Goal: Task Accomplishment & Management: Manage account settings

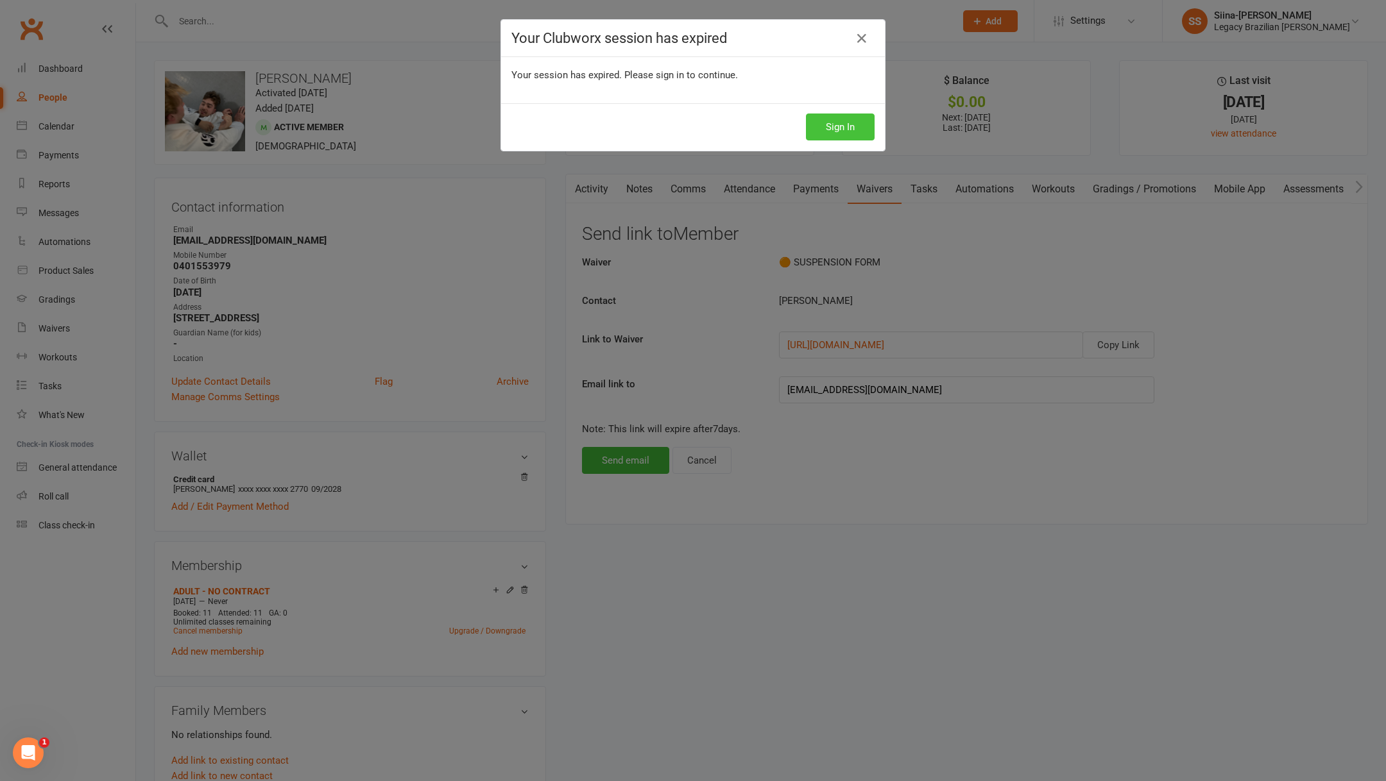
click at [822, 124] on button "Sign In" at bounding box center [840, 127] width 69 height 27
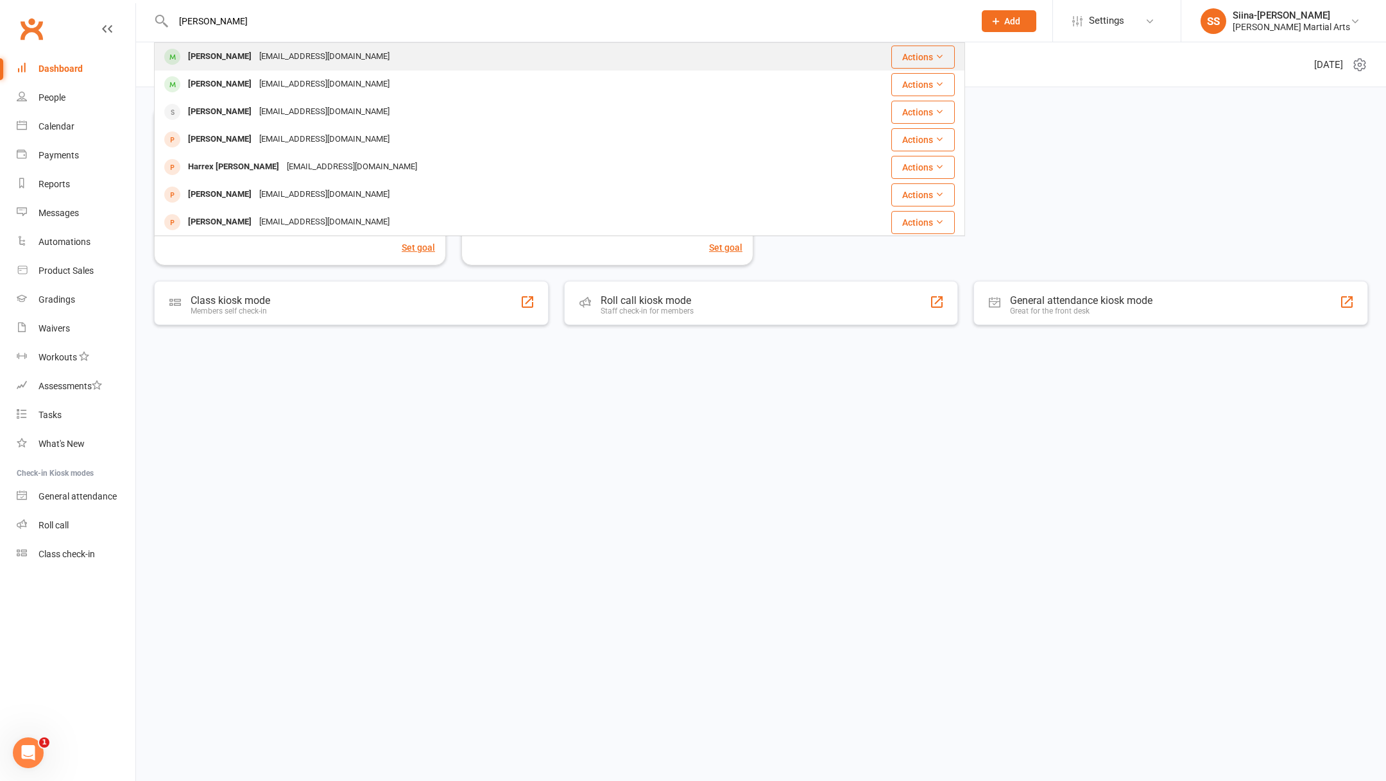
type input "harris"
click at [340, 55] on div "[EMAIL_ADDRESS][DOMAIN_NAME]" at bounding box center [324, 56] width 138 height 19
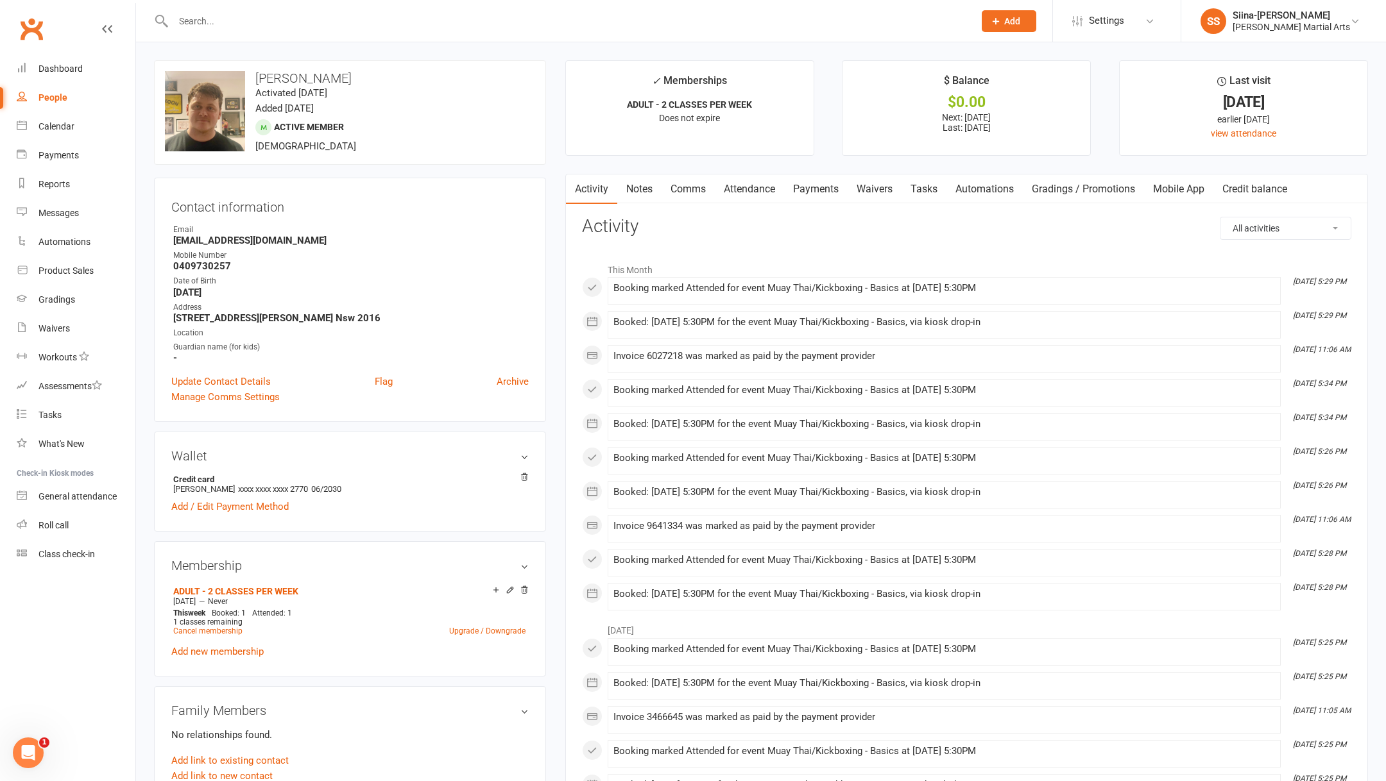
click at [824, 190] on link "Payments" at bounding box center [816, 189] width 64 height 30
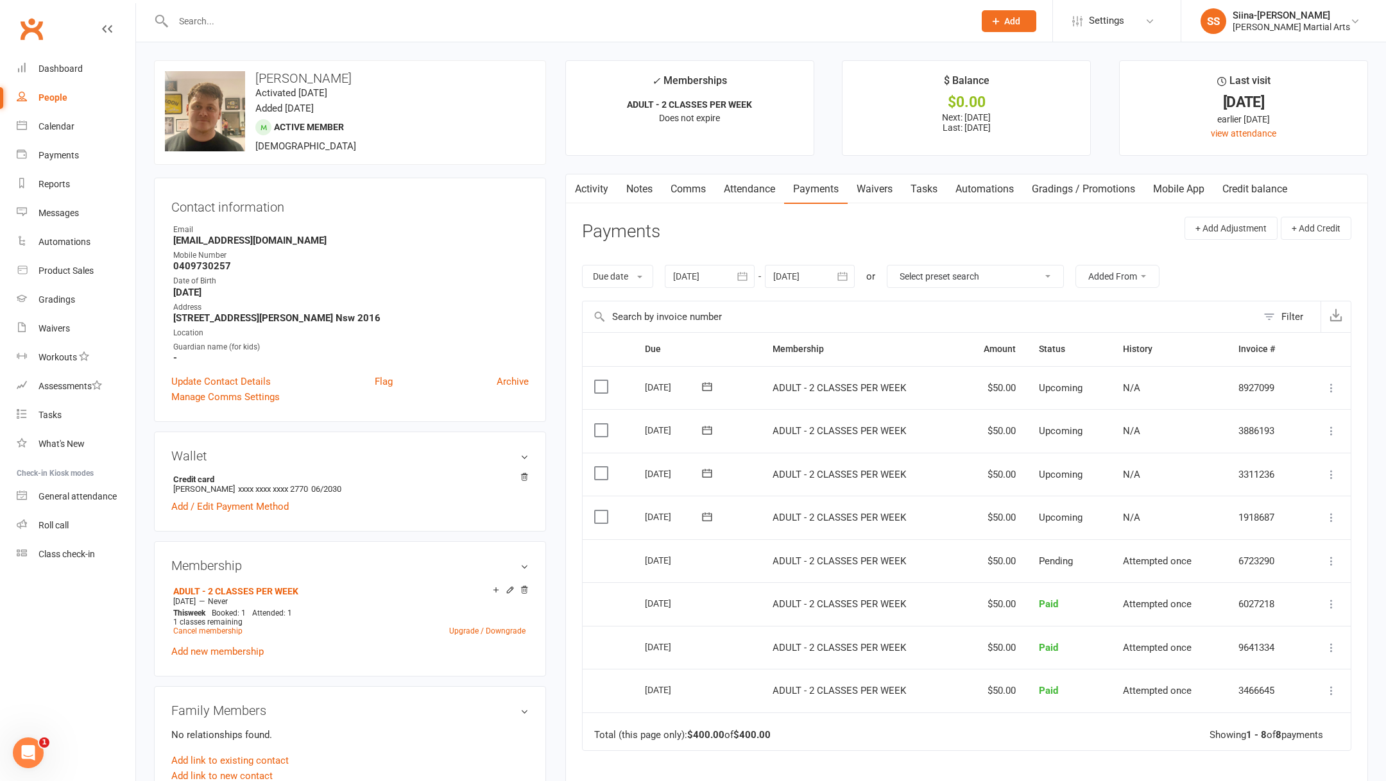
click at [701, 507] on span at bounding box center [707, 517] width 31 height 20
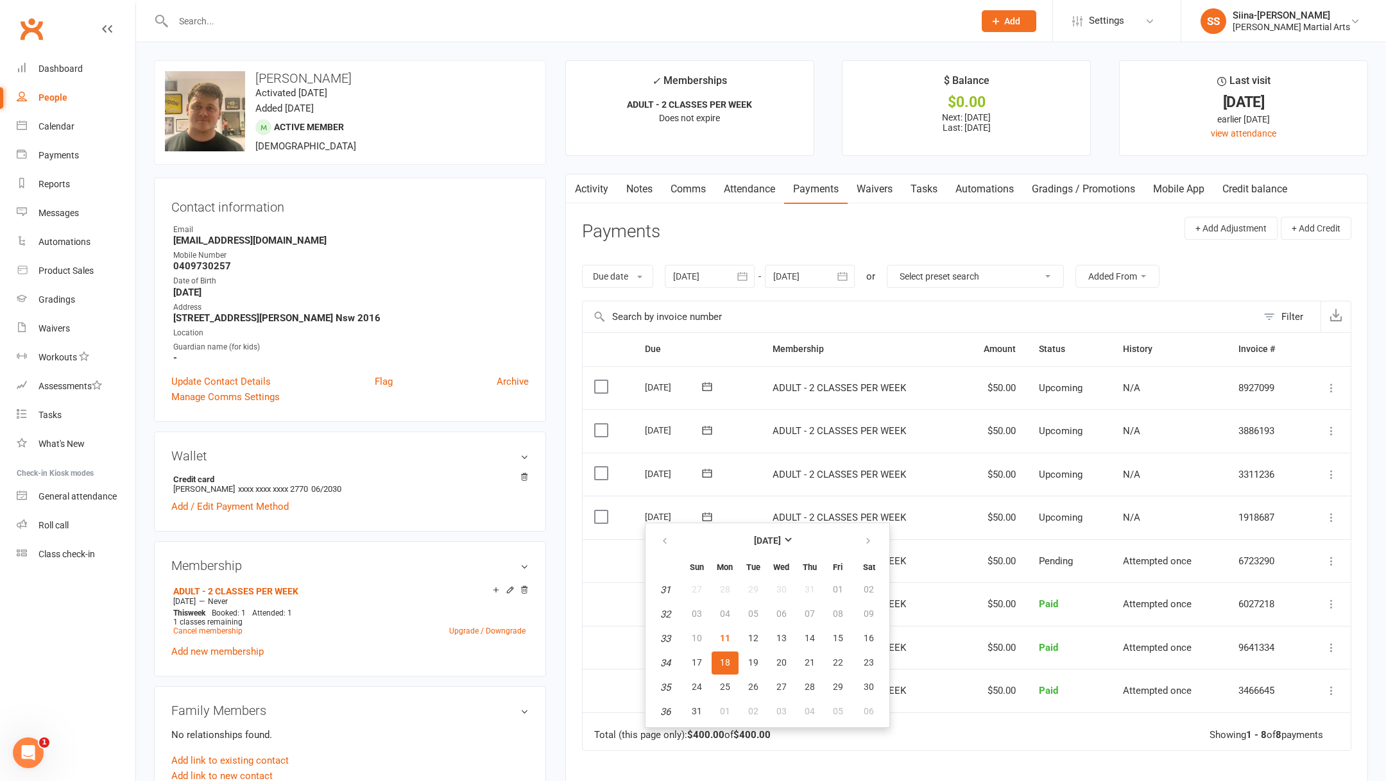
click at [711, 511] on icon at bounding box center [706, 517] width 13 height 13
click at [459, 630] on link "Upgrade / Downgrade" at bounding box center [487, 631] width 76 height 9
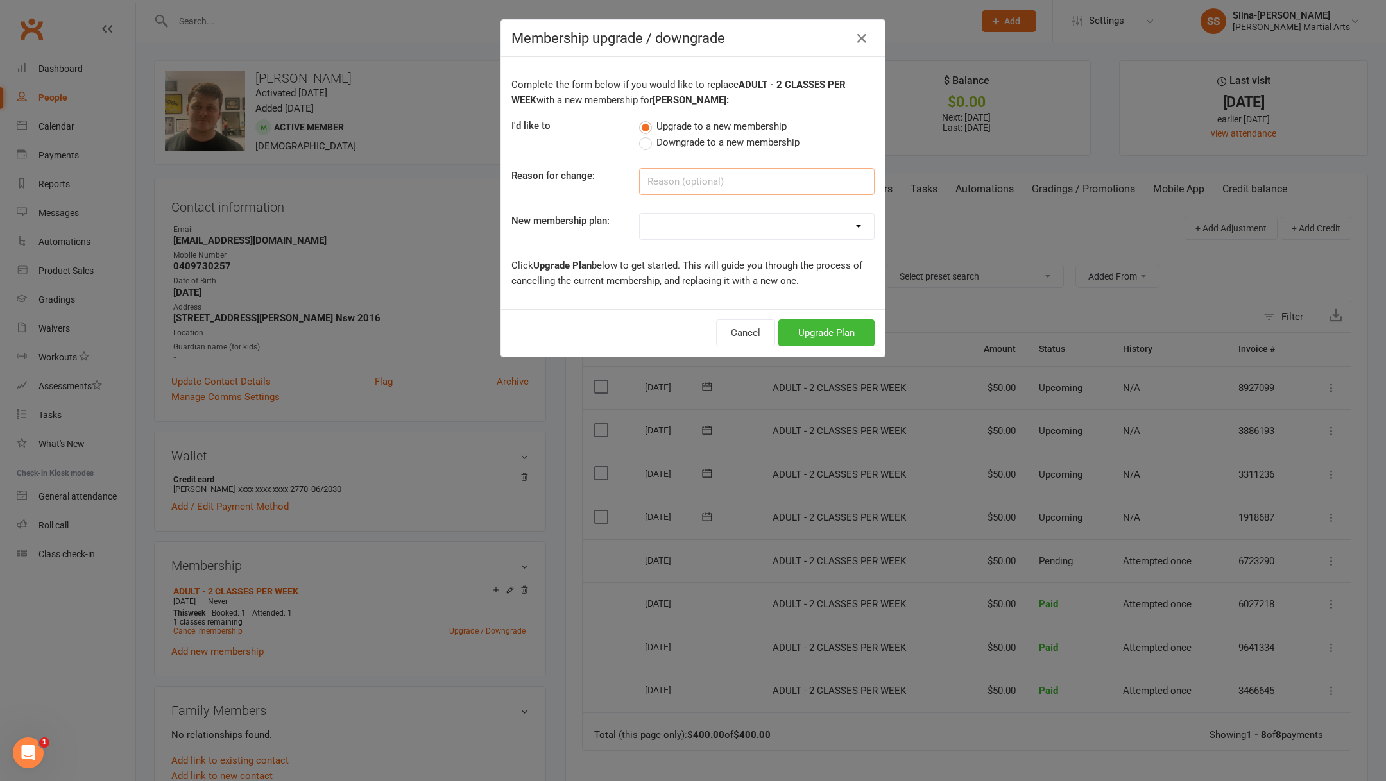
click at [679, 184] on input at bounding box center [756, 181] width 235 height 27
click at [697, 220] on select "TRIAL - WEEK TRIAL ADULT - 1 CLASS PER WEEK ADULT - 2 CLASSES PER WEEK ADULT - …" at bounding box center [757, 227] width 234 height 26
select select "3"
click at [806, 328] on button "Upgrade Plan" at bounding box center [826, 332] width 96 height 27
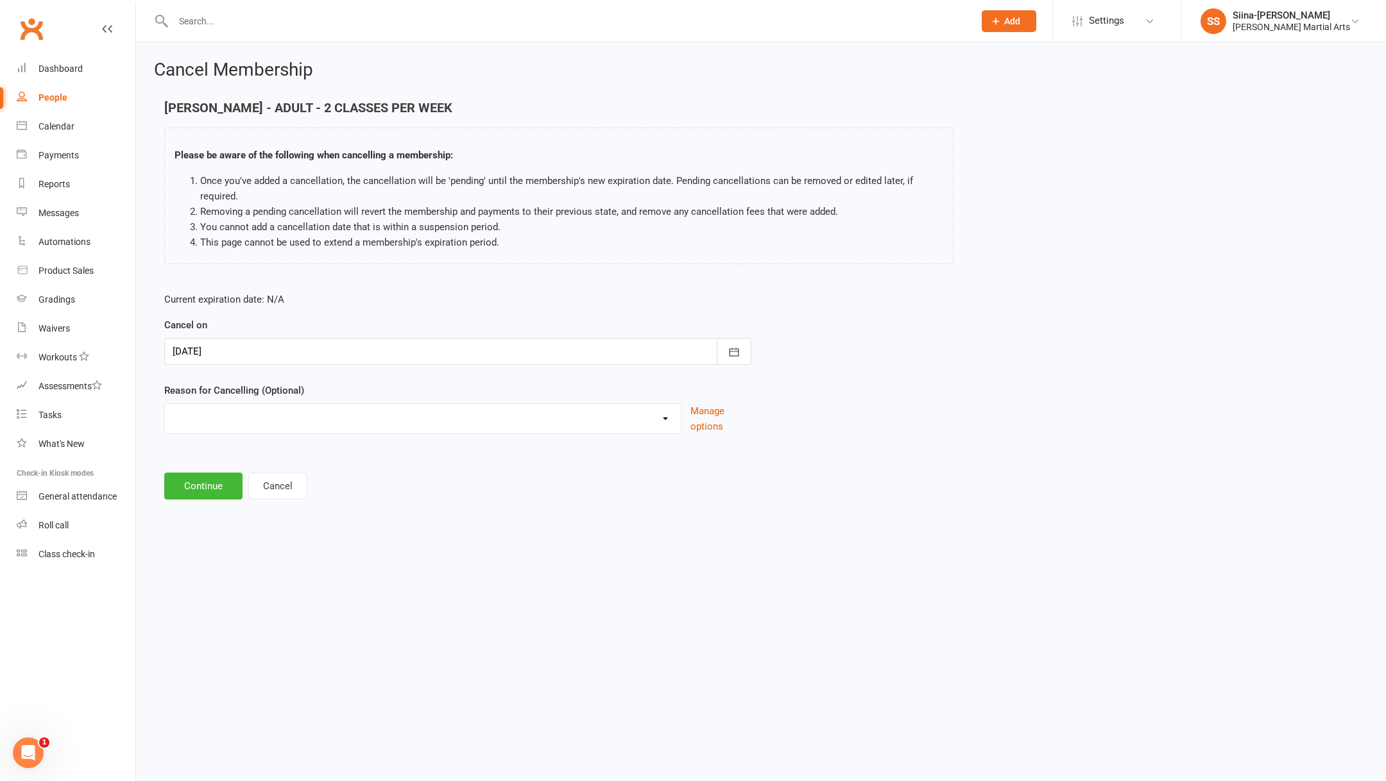
click at [445, 350] on div at bounding box center [457, 351] width 587 height 27
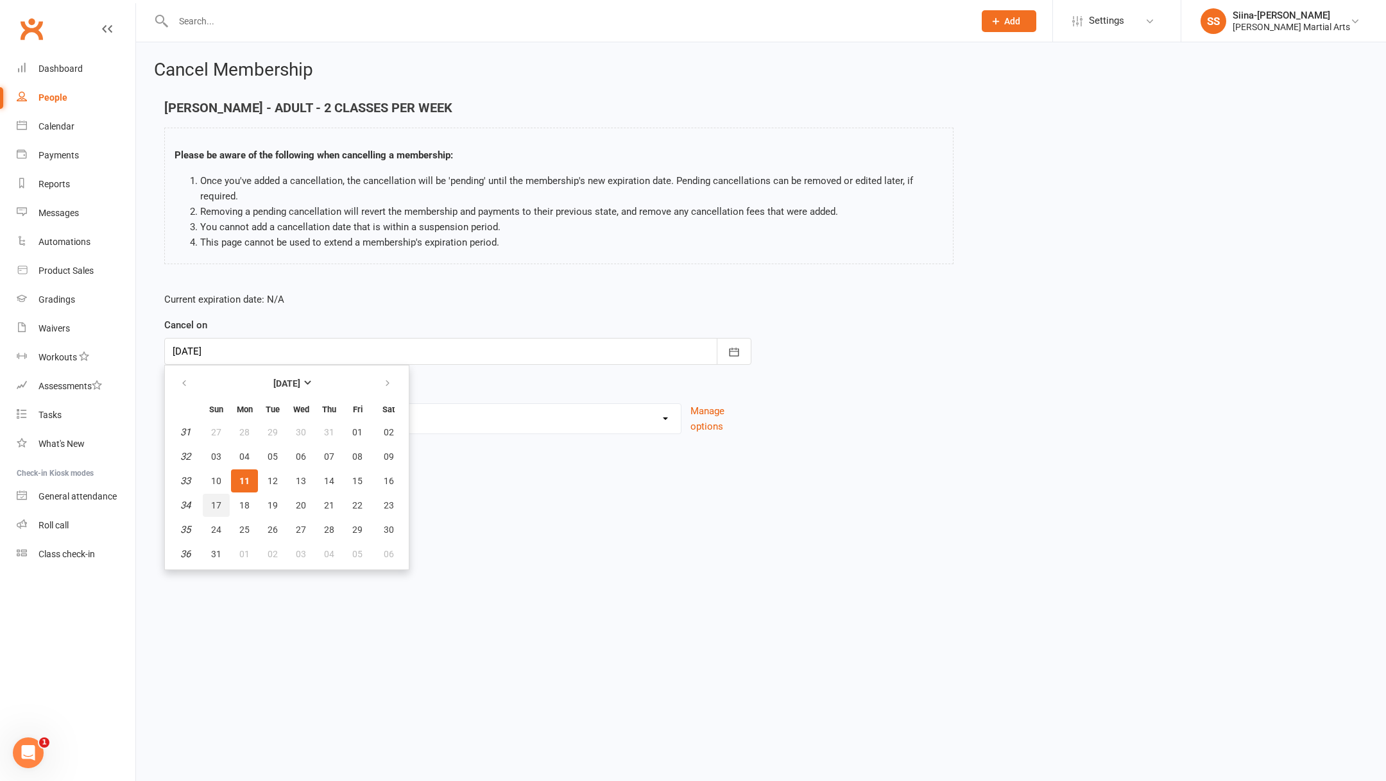
click at [220, 504] on span "17" at bounding box center [216, 505] width 10 height 10
type input "17 Aug 2025"
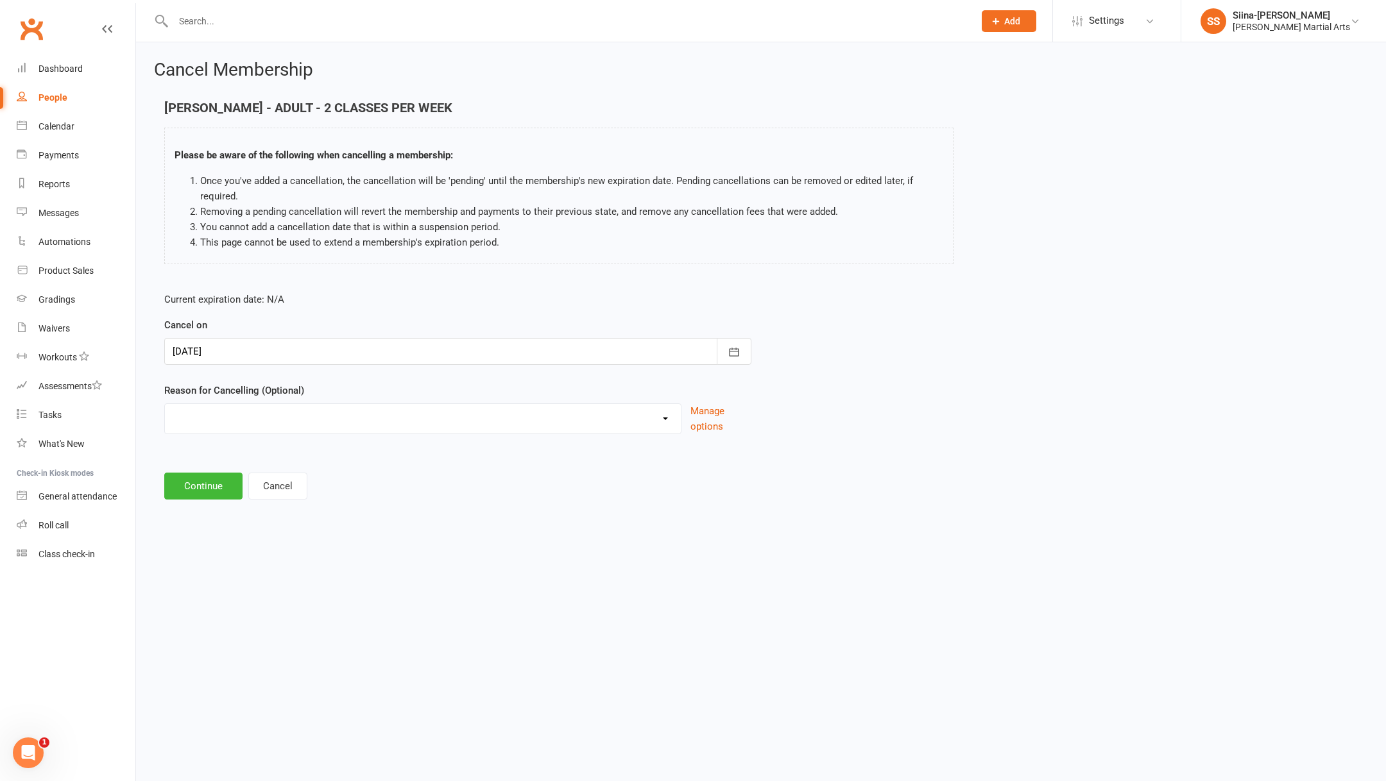
click at [223, 427] on select "Change to casual classes Financial reasons Illness Injury Lost interest Members…" at bounding box center [423, 417] width 516 height 26
select select "6"
click at [189, 494] on button "Continue" at bounding box center [203, 486] width 78 height 27
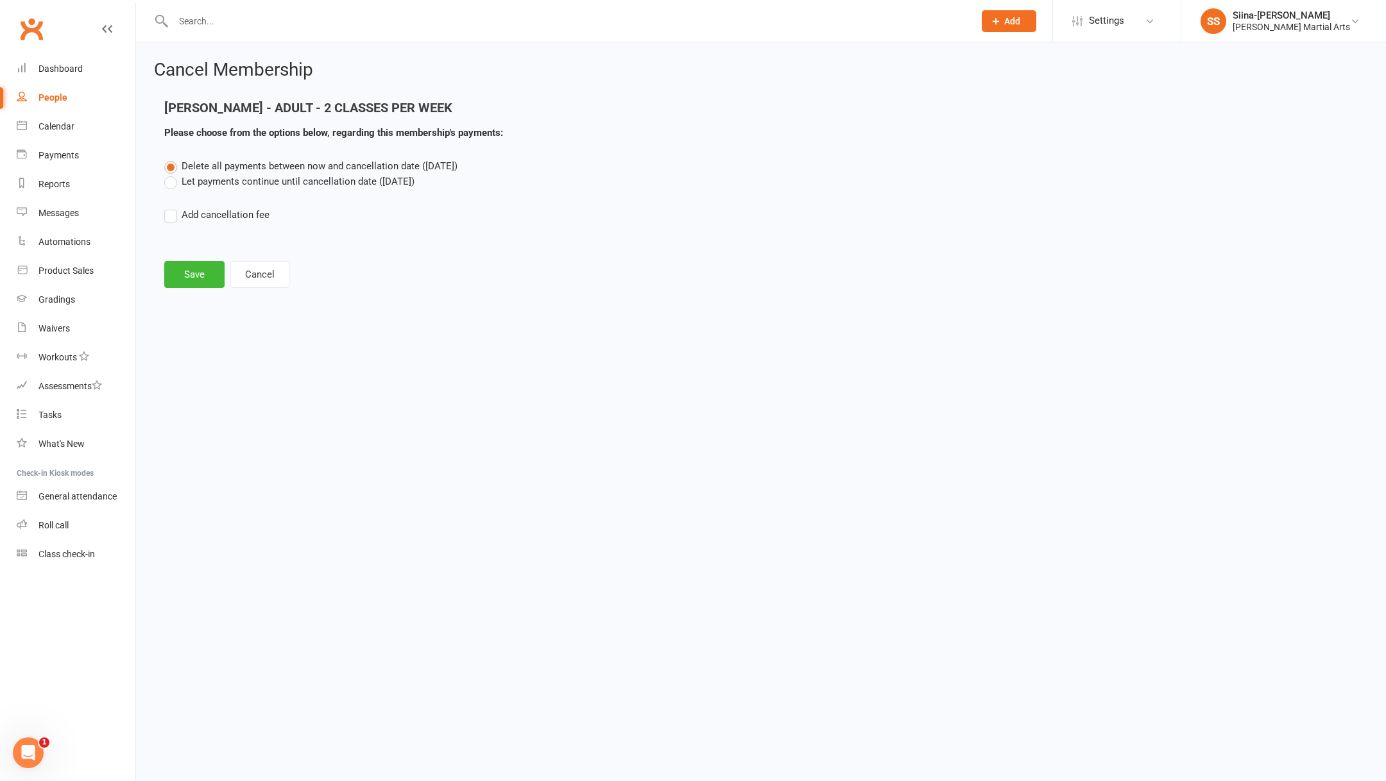
click at [270, 185] on label "Let payments continue until cancellation date (Aug 17, 2025)" at bounding box center [289, 181] width 250 height 15
click at [173, 174] on input "Let payments continue until cancellation date (Aug 17, 2025)" at bounding box center [168, 174] width 8 height 0
click at [201, 277] on button "Save" at bounding box center [194, 274] width 60 height 27
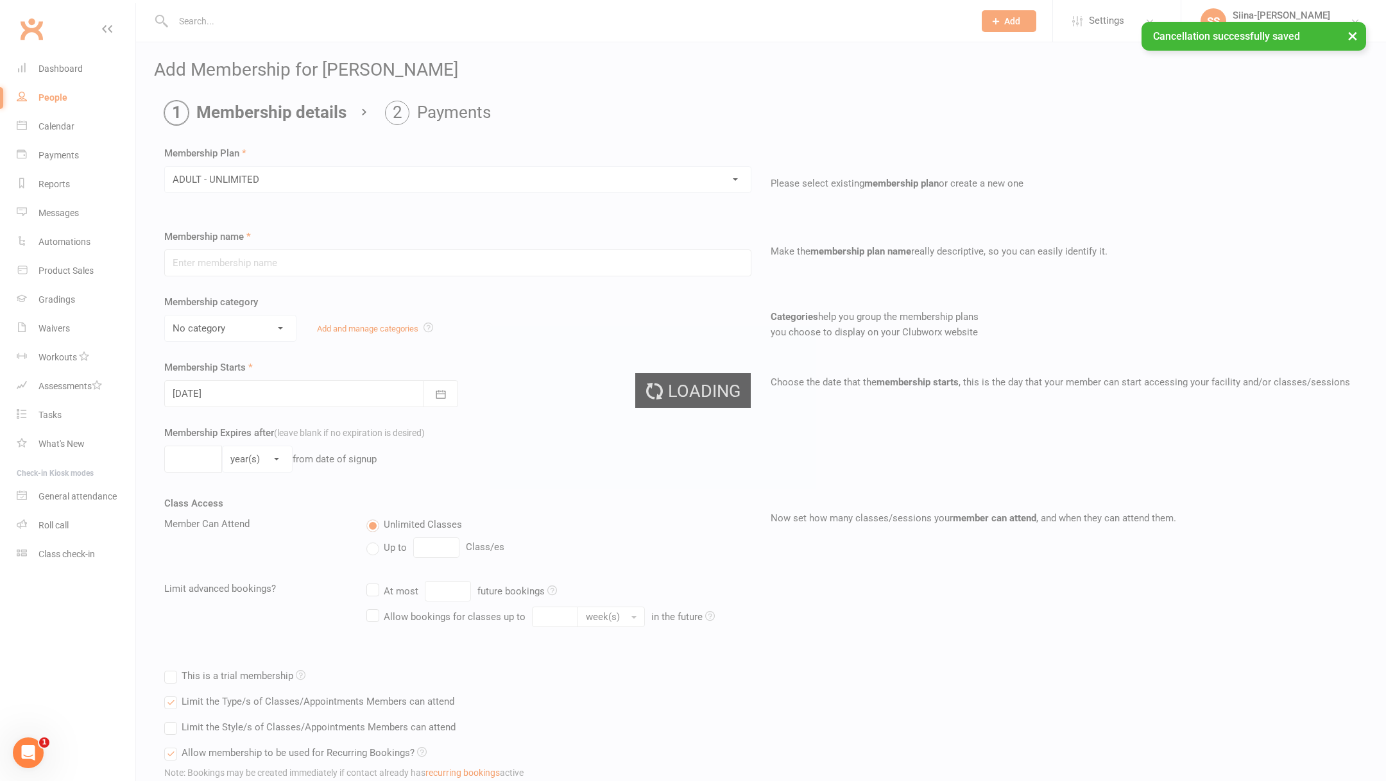
type input "ADULT - UNLIMITED"
select select "0"
type input "0"
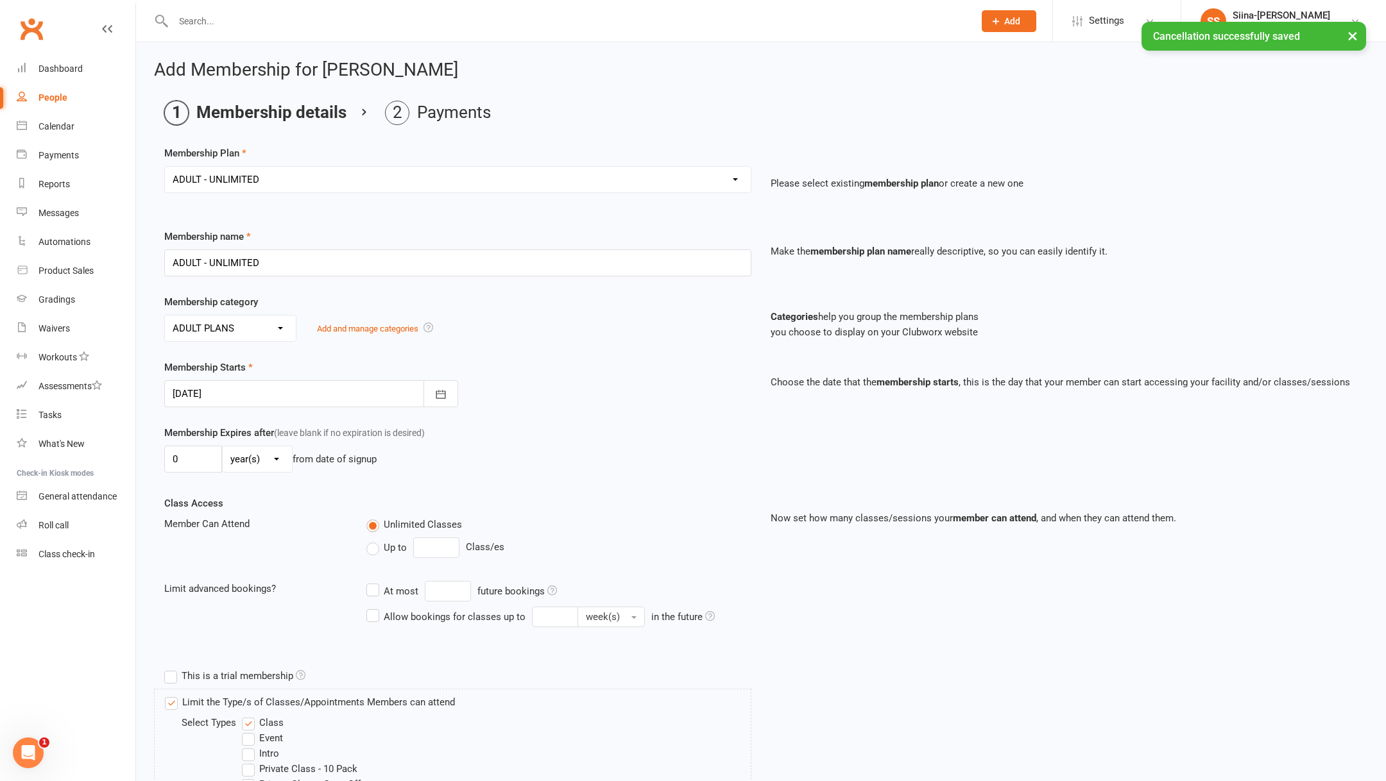
click at [257, 389] on div at bounding box center [311, 393] width 294 height 27
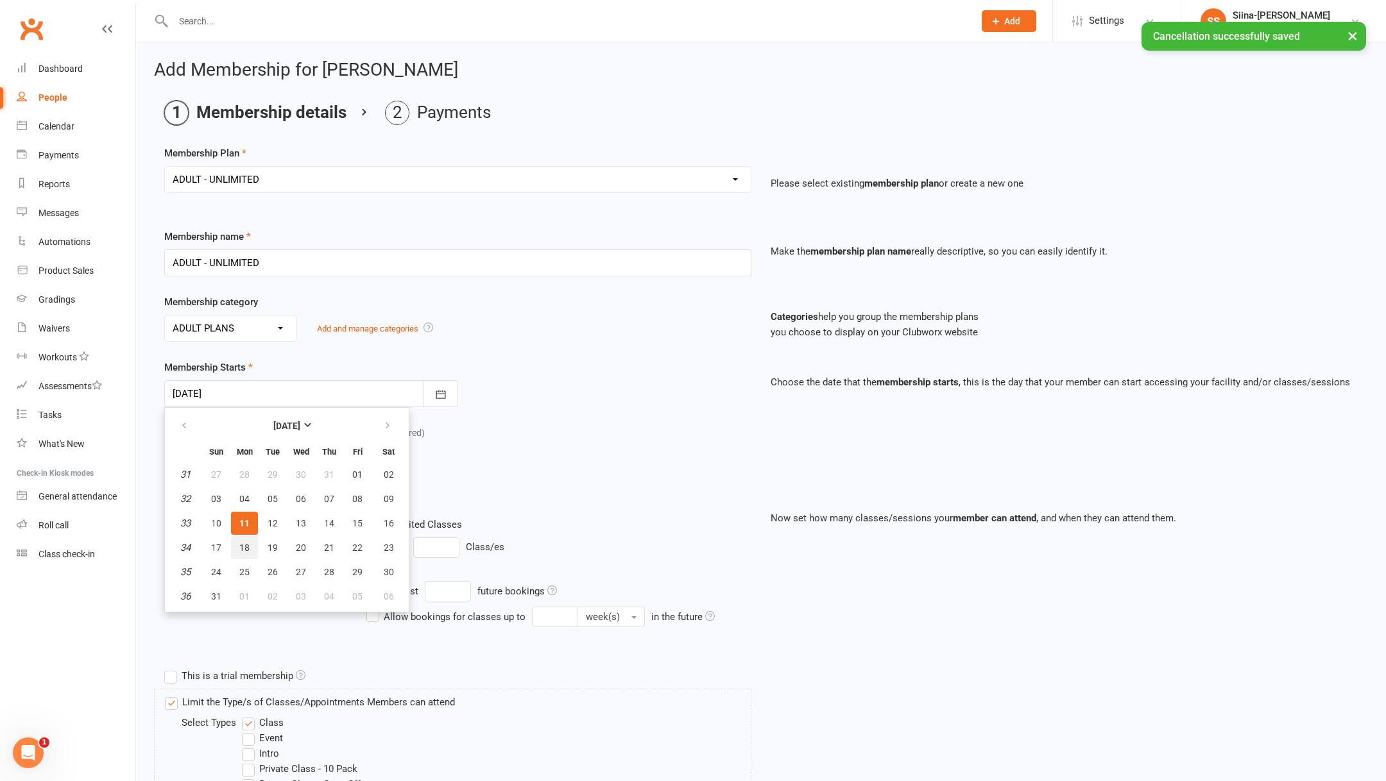
click at [245, 536] on button "18" at bounding box center [244, 547] width 27 height 23
type input "18 Aug 2025"
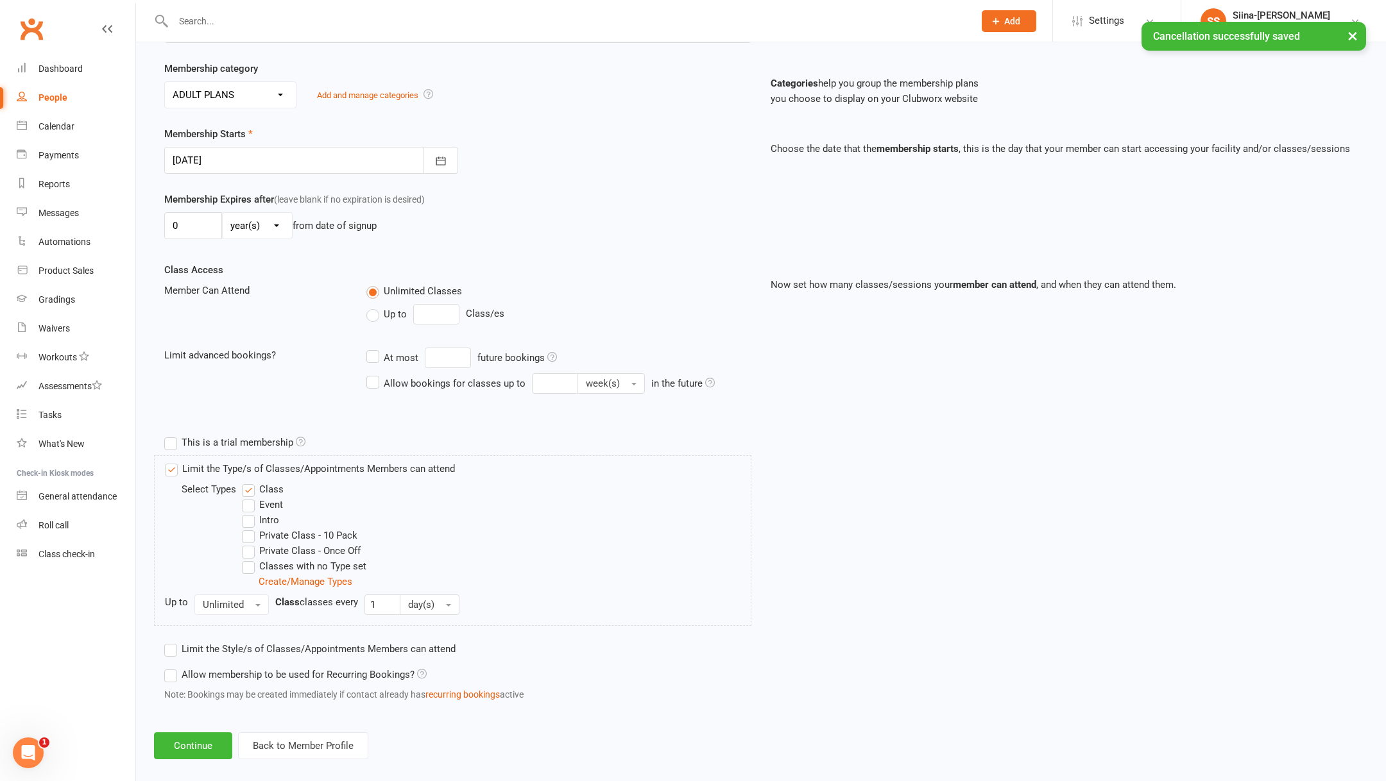
scroll to position [246, 0]
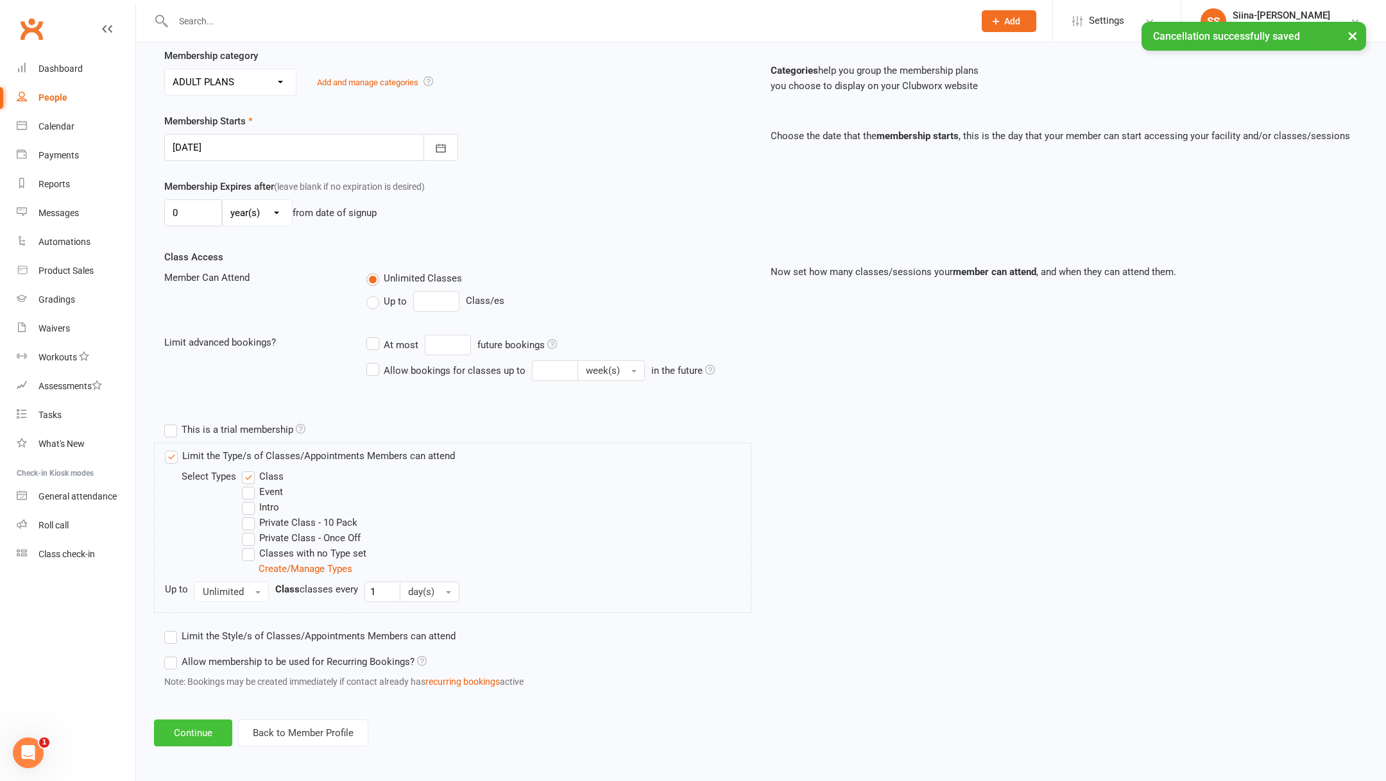
click at [217, 738] on button "Continue" at bounding box center [193, 733] width 78 height 27
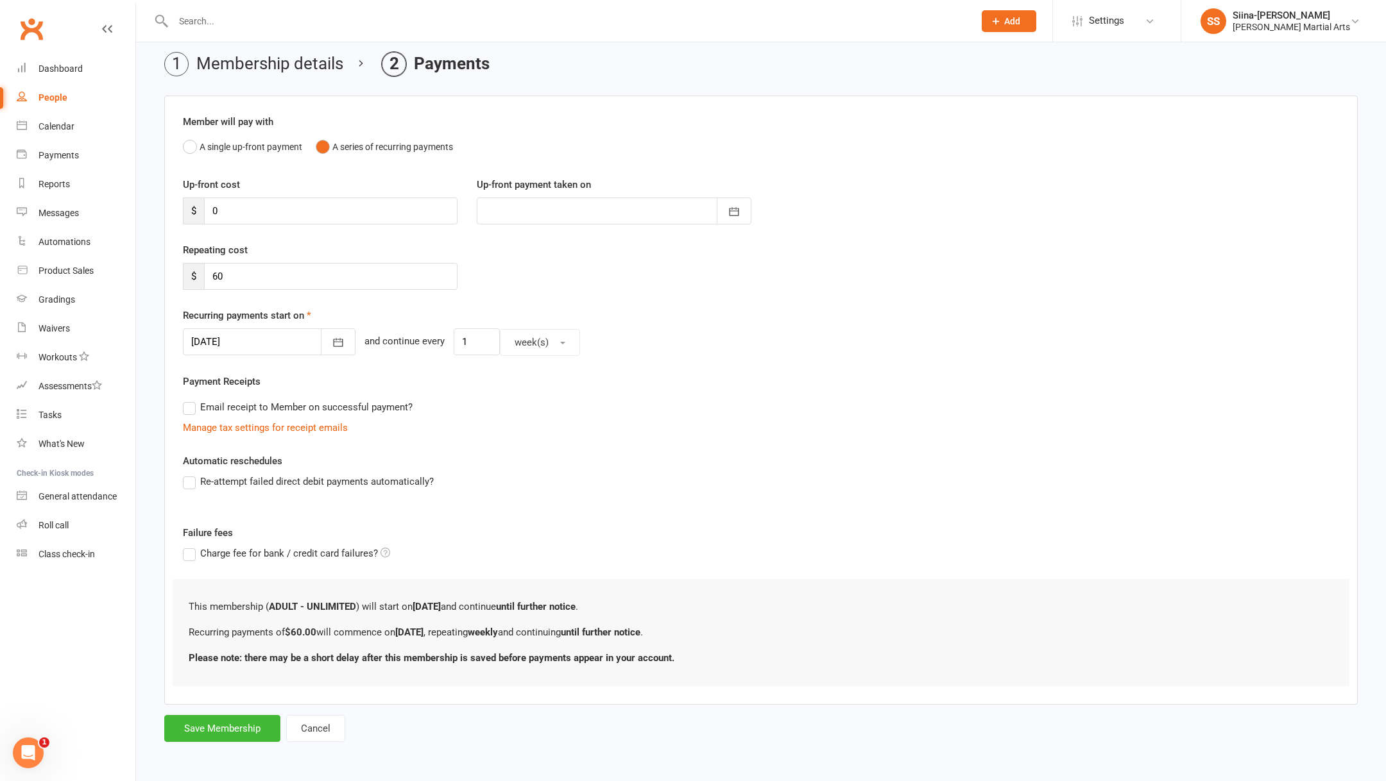
scroll to position [0, 0]
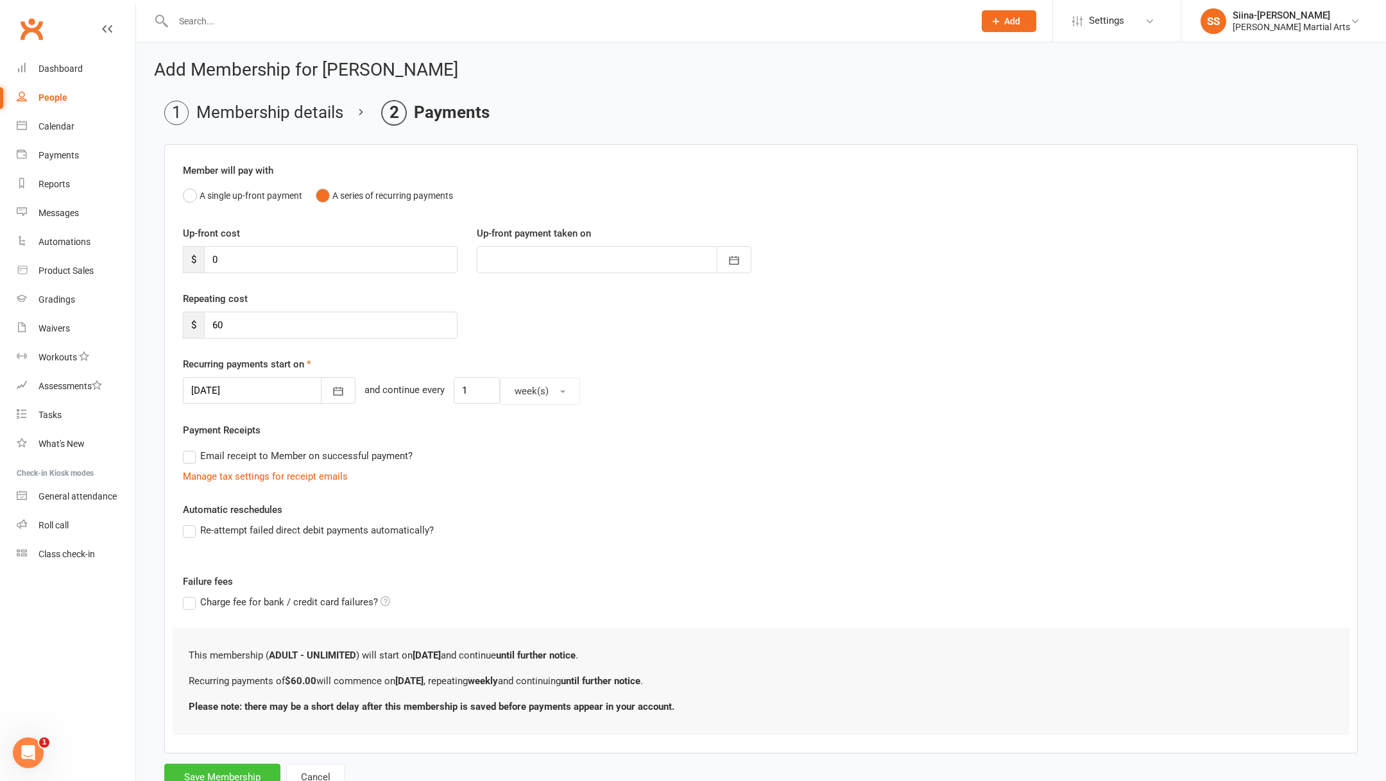
click at [193, 768] on button "Save Membership" at bounding box center [222, 777] width 116 height 27
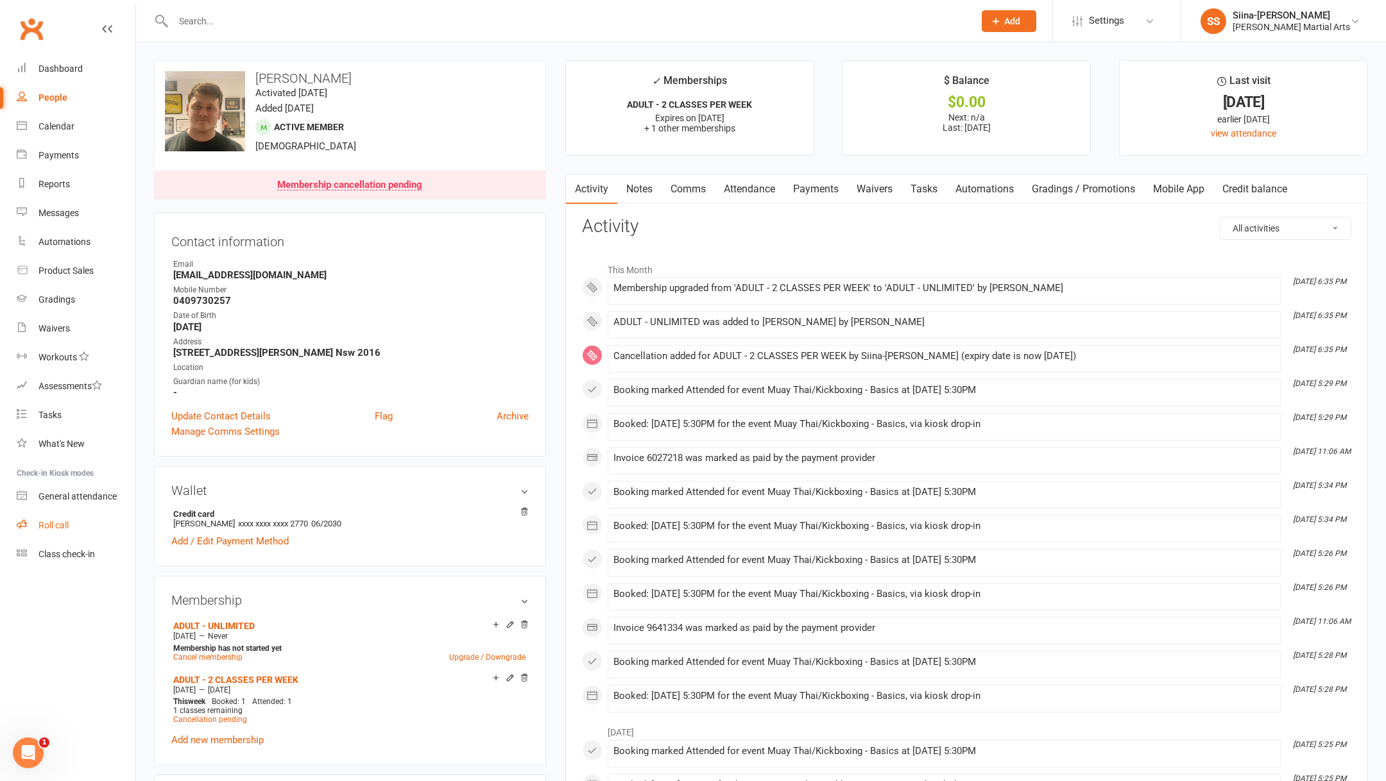
click at [72, 524] on link "Roll call" at bounding box center [76, 525] width 119 height 29
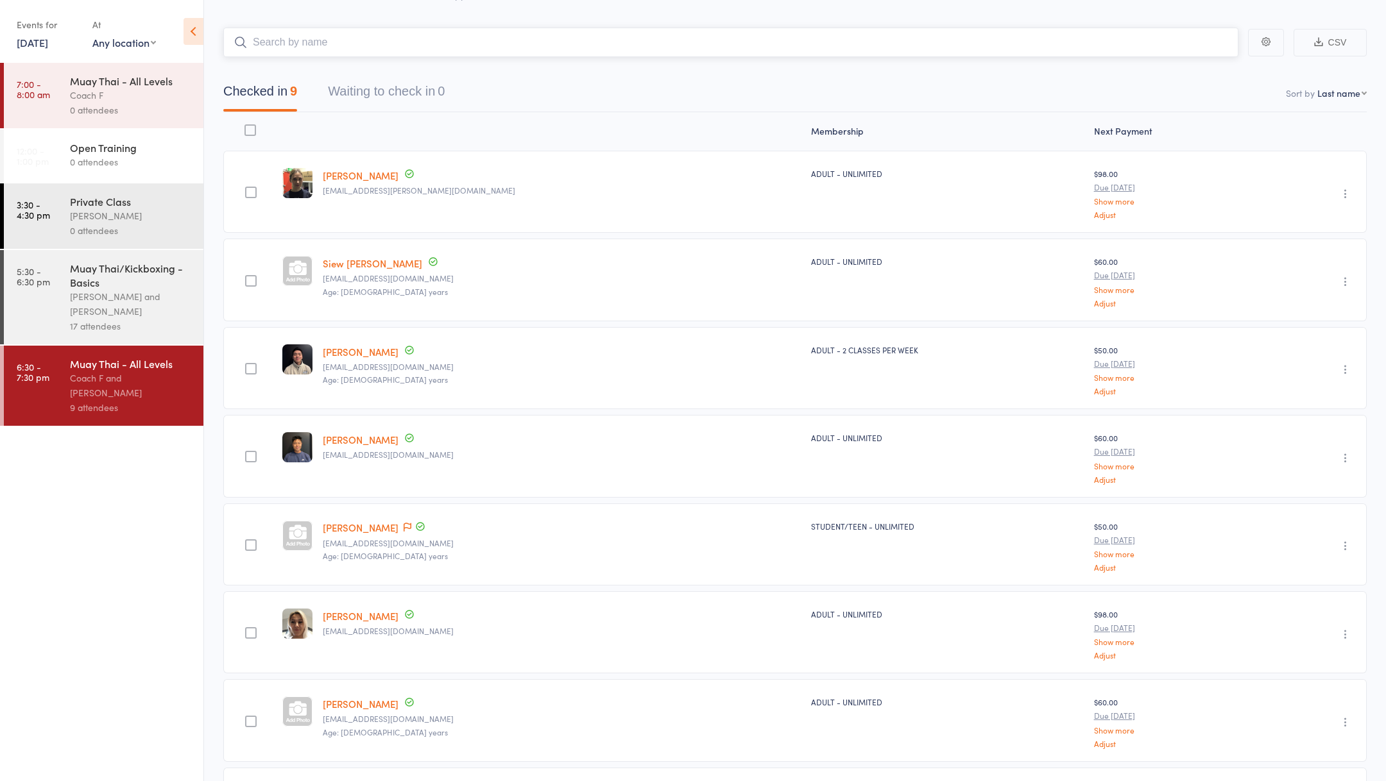
scroll to position [151, 0]
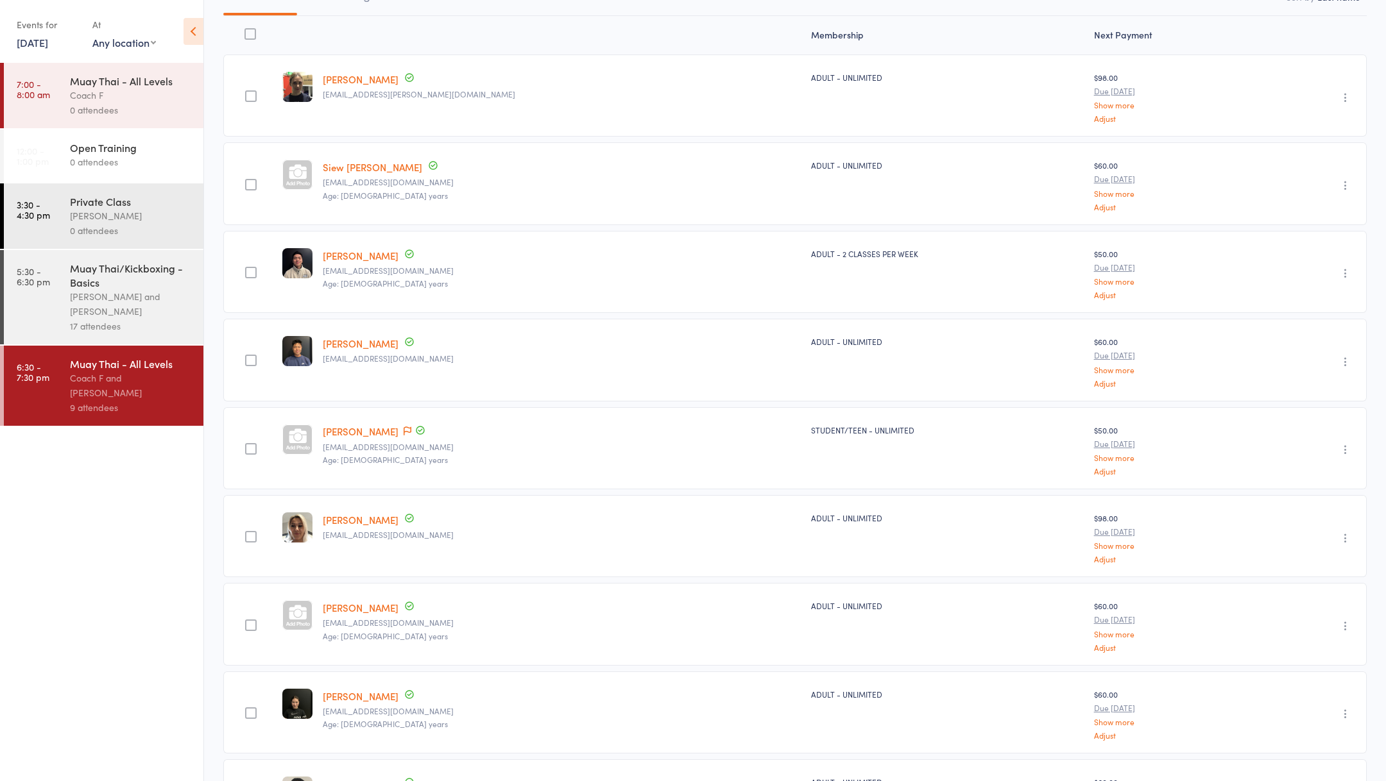
click at [124, 278] on div "Muay Thai/Kickboxing - Basics" at bounding box center [131, 275] width 123 height 28
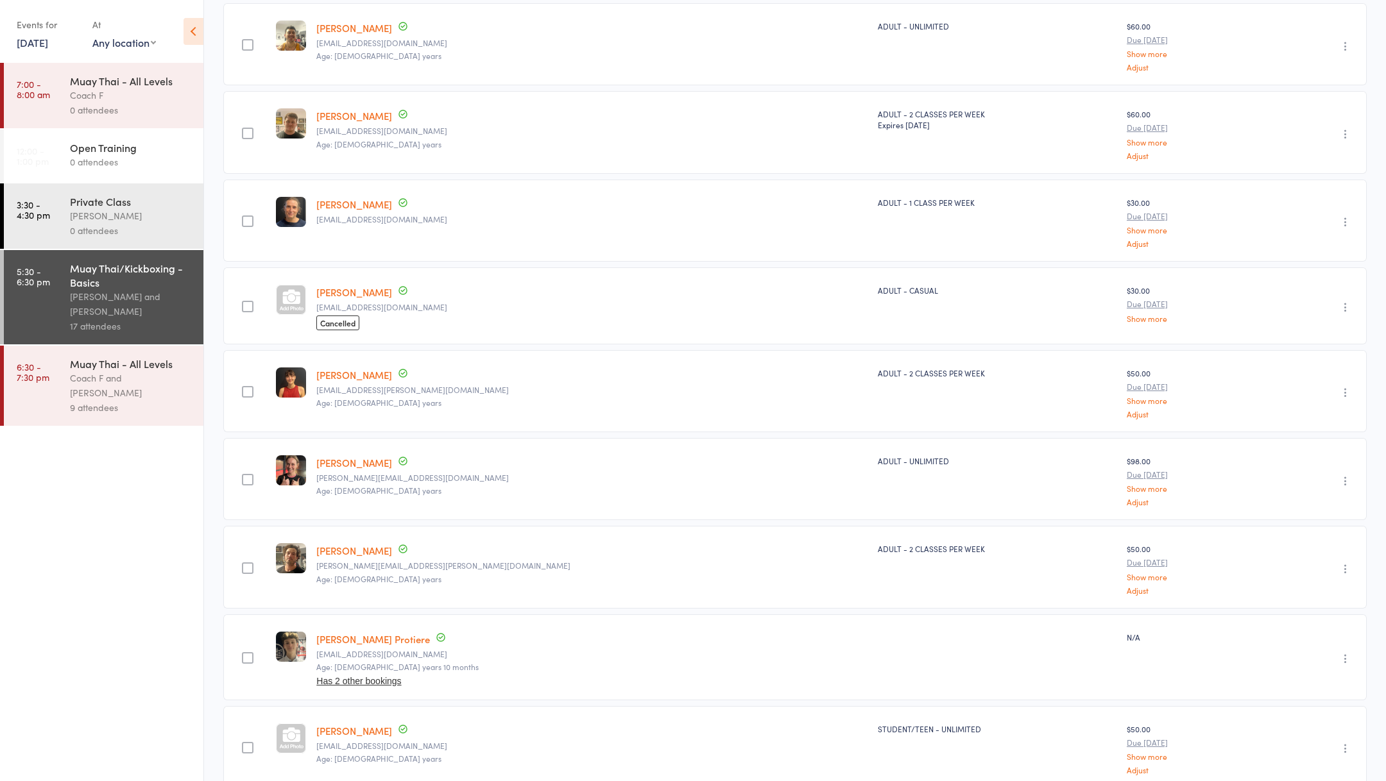
scroll to position [359, 0]
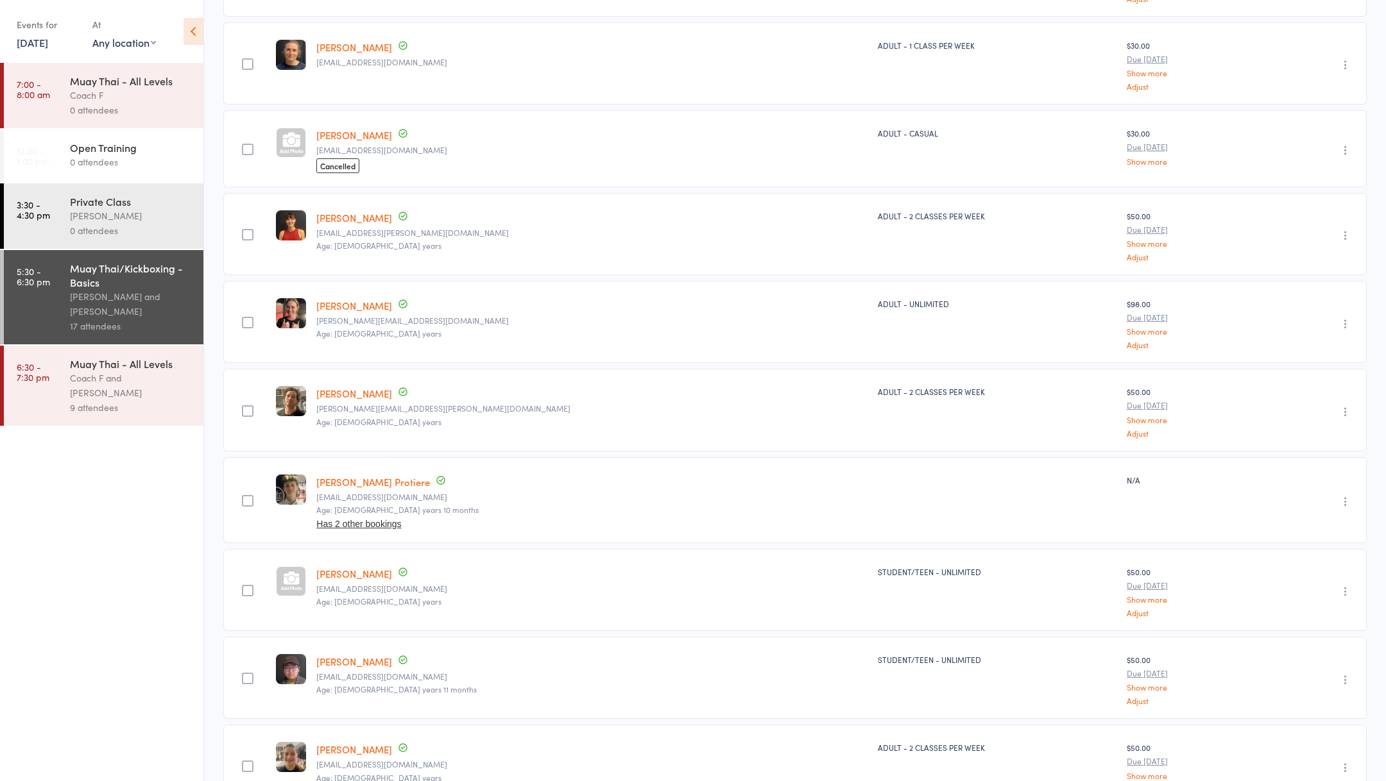
click at [301, 577] on div at bounding box center [291, 581] width 30 height 30
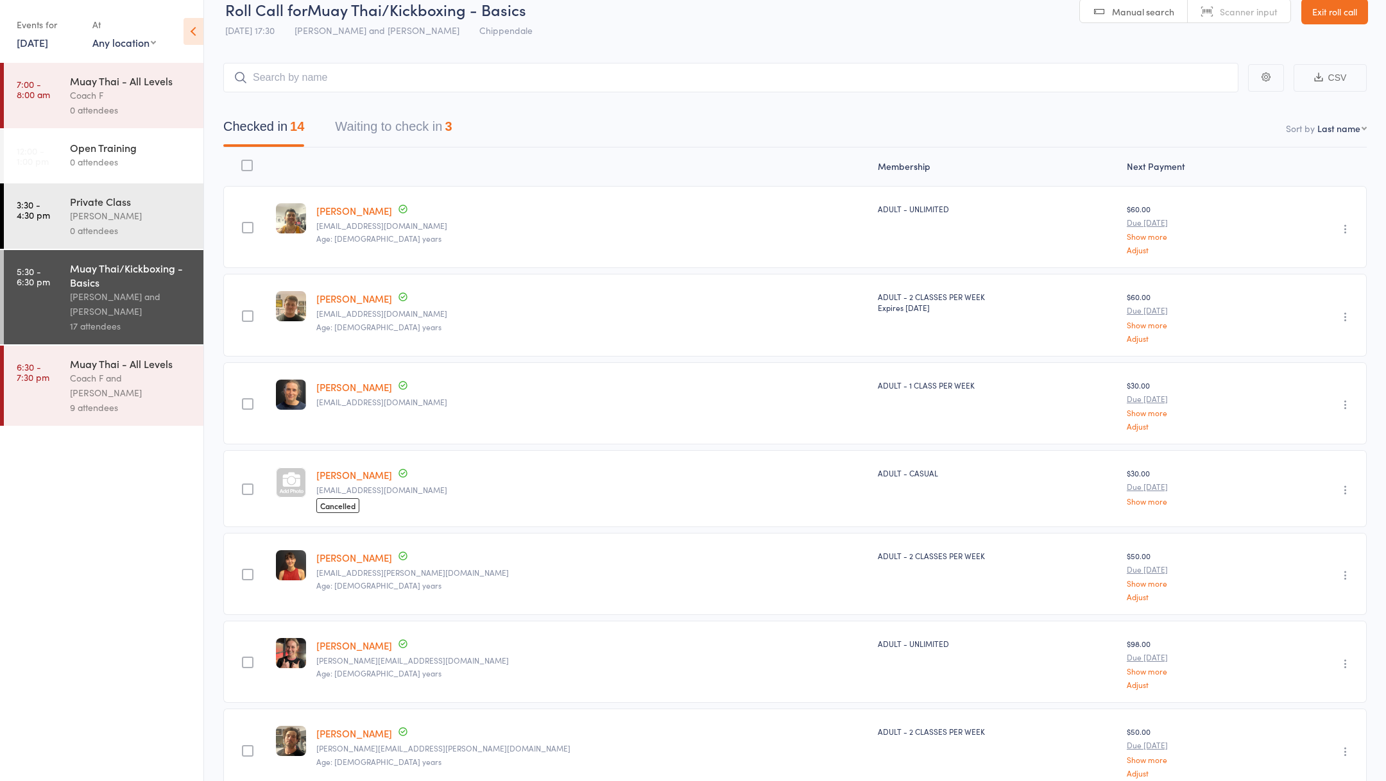
scroll to position [28, 0]
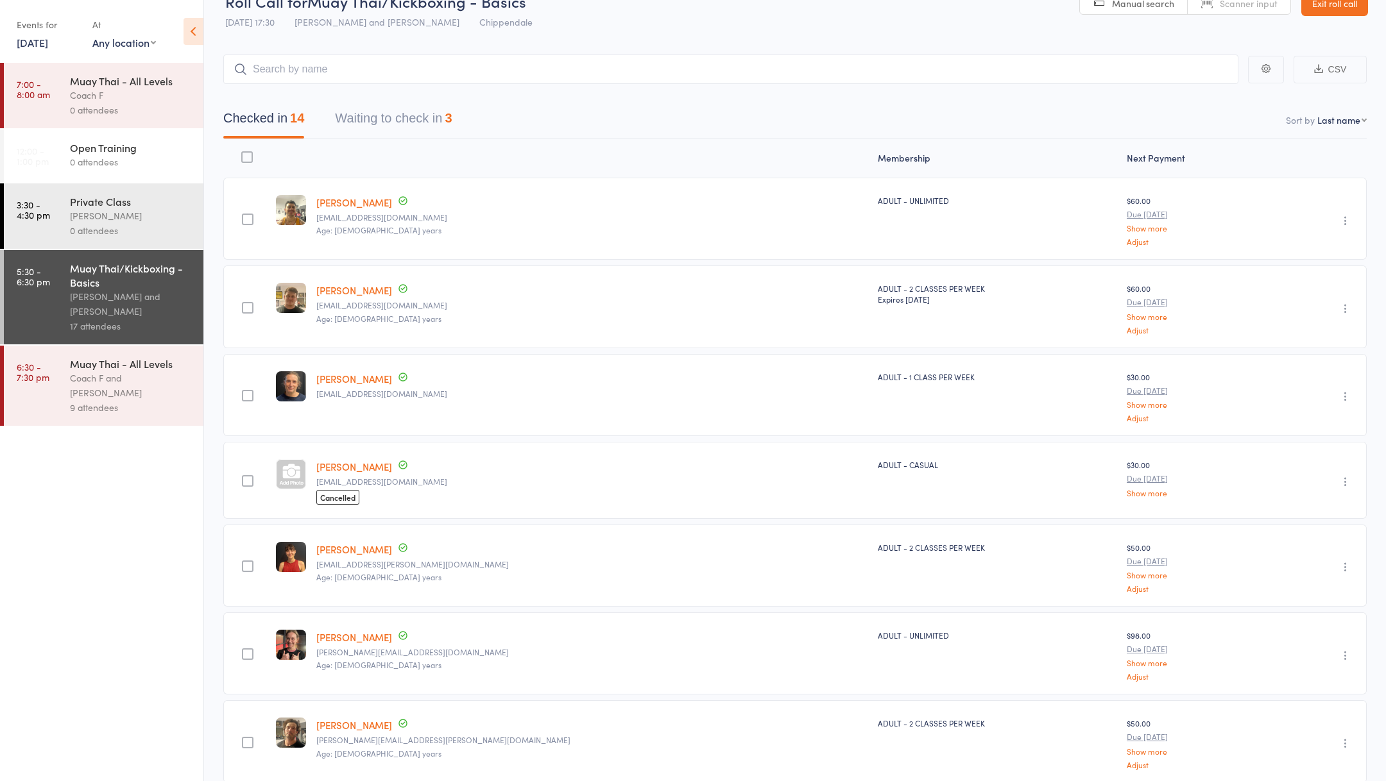
click at [423, 133] on button "Waiting to check in 3" at bounding box center [393, 122] width 117 height 34
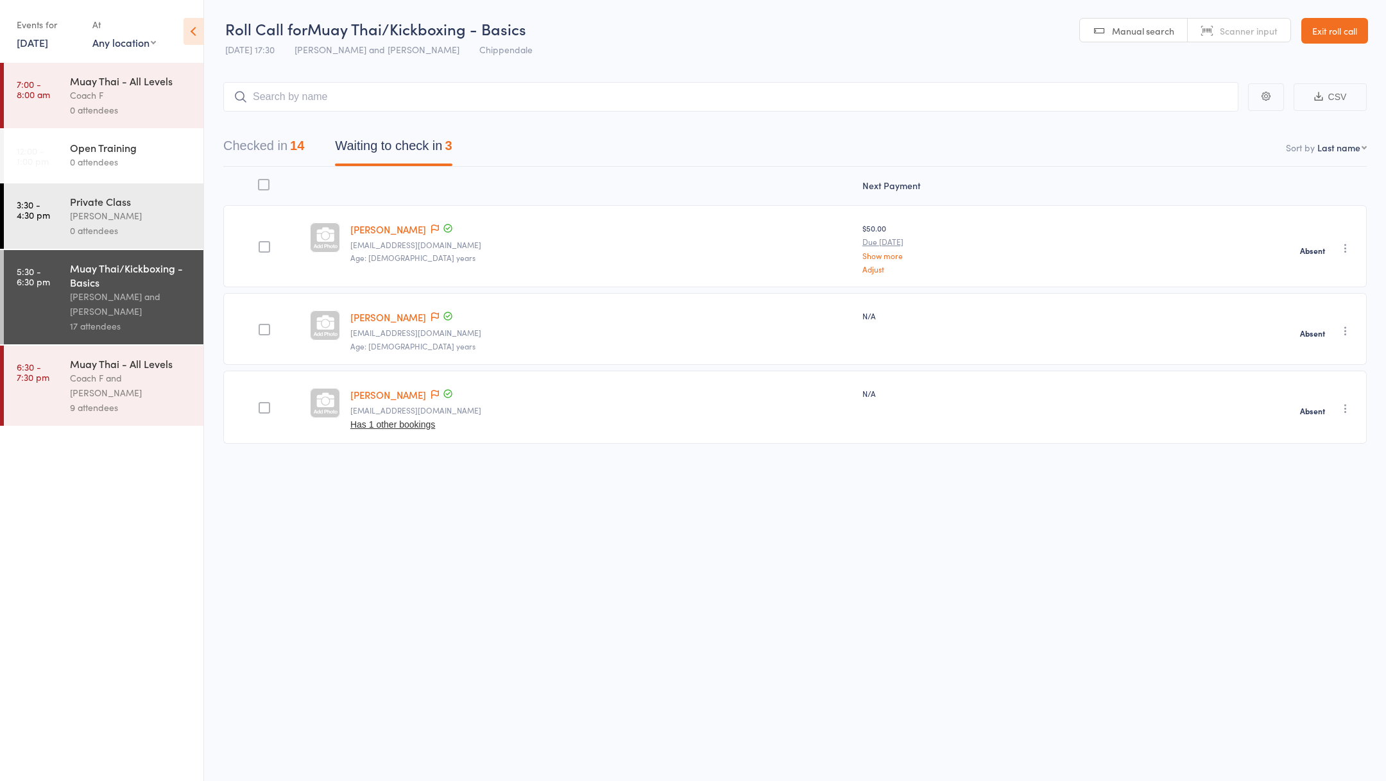
click at [285, 144] on button "Checked in 14" at bounding box center [263, 149] width 81 height 34
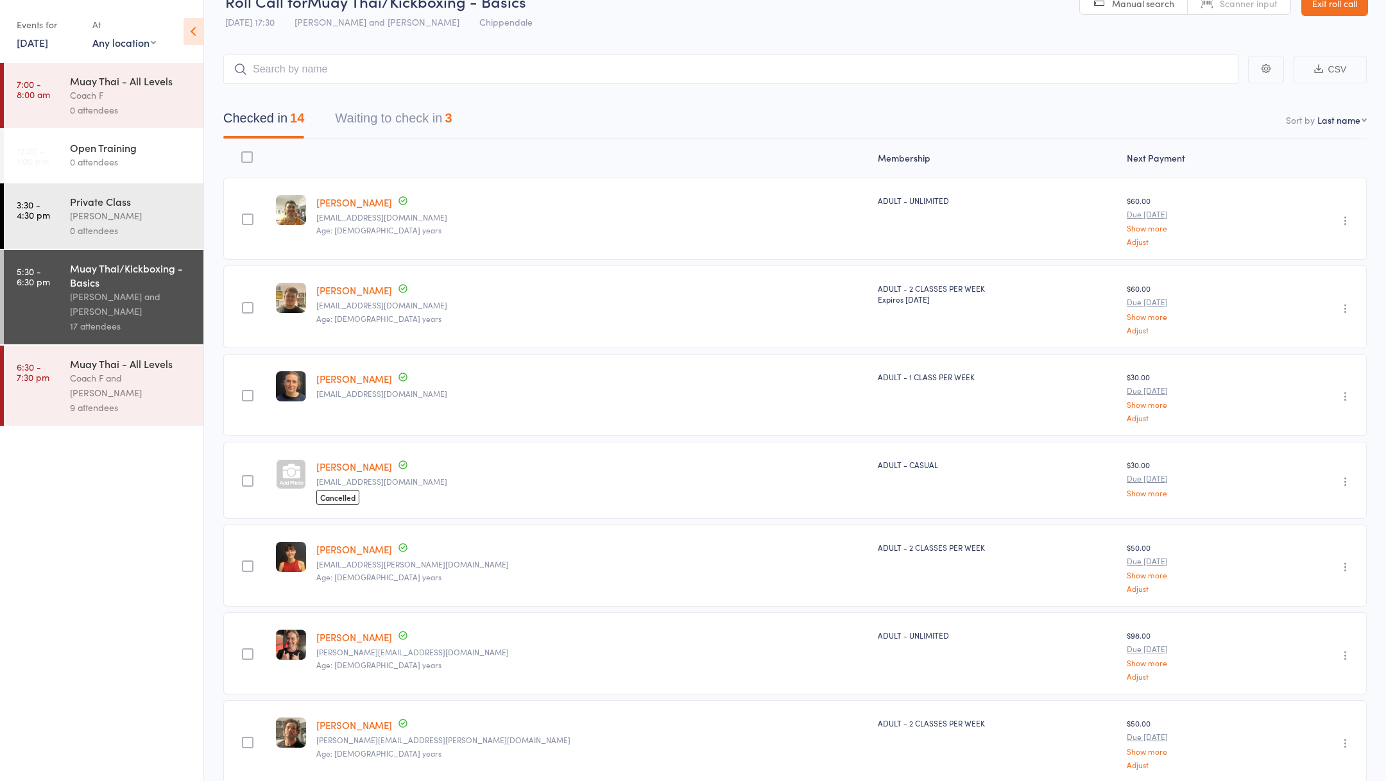
click at [129, 406] on div "9 attendees" at bounding box center [131, 407] width 123 height 15
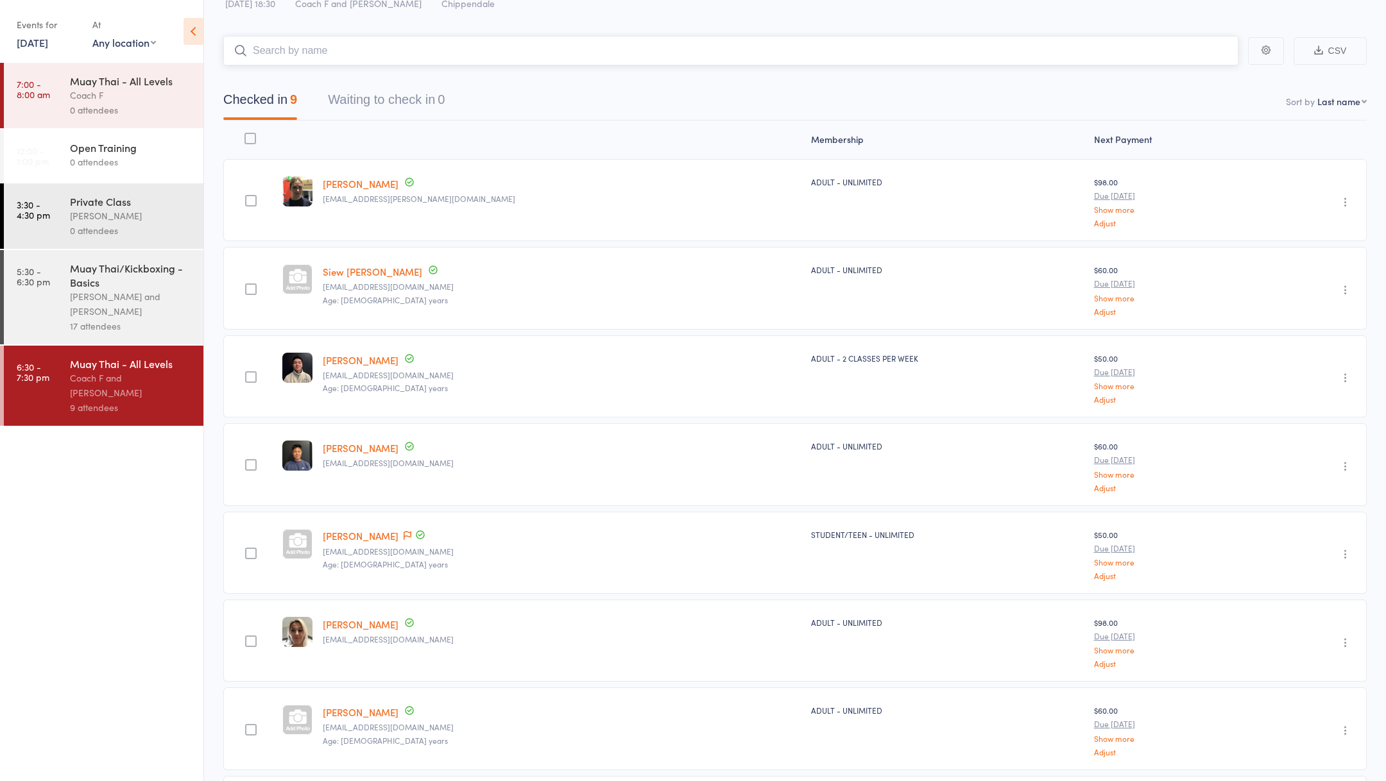
scroll to position [51, 0]
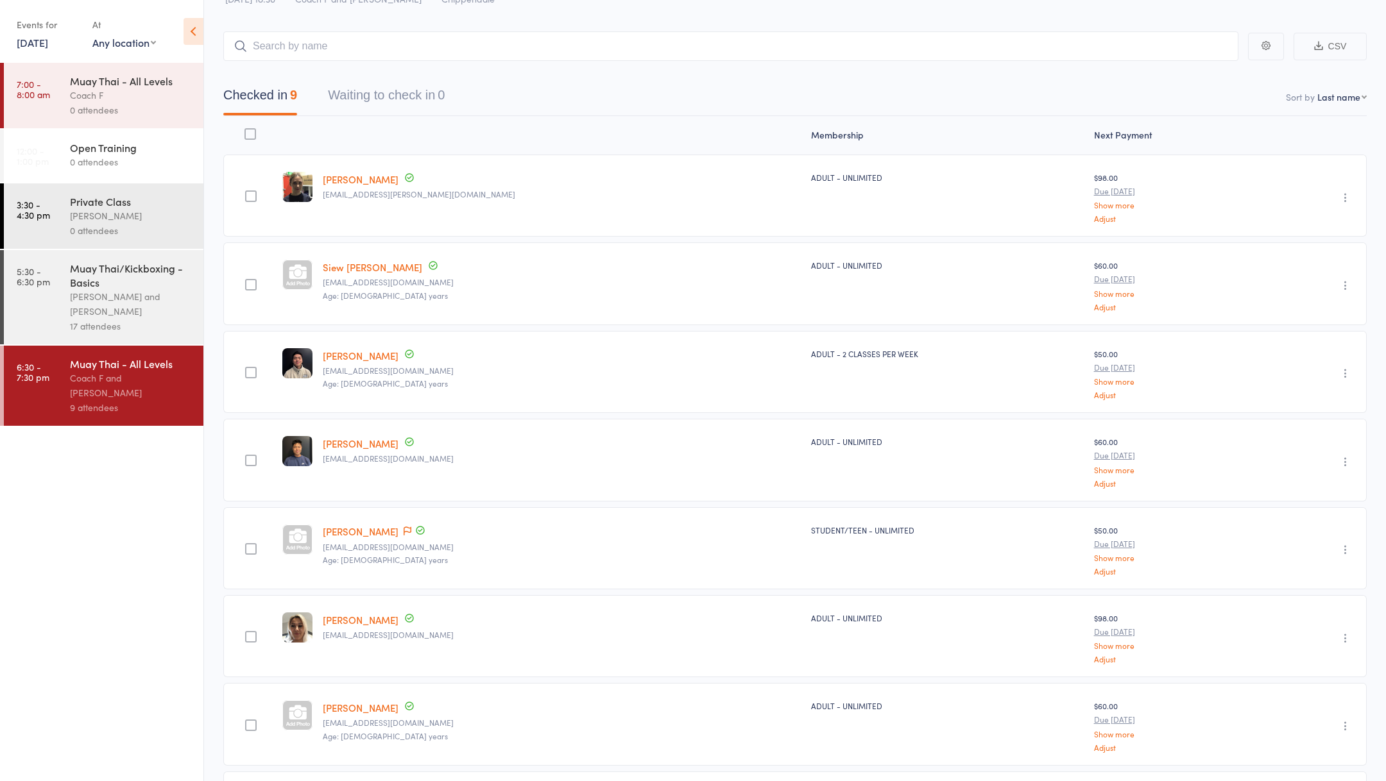
click at [61, 293] on link "5:30 - 6:30 pm Muay Thai/Kickboxing - Basics Sifu [PERSON_NAME] Fai and [PERSON…" at bounding box center [103, 297] width 199 height 94
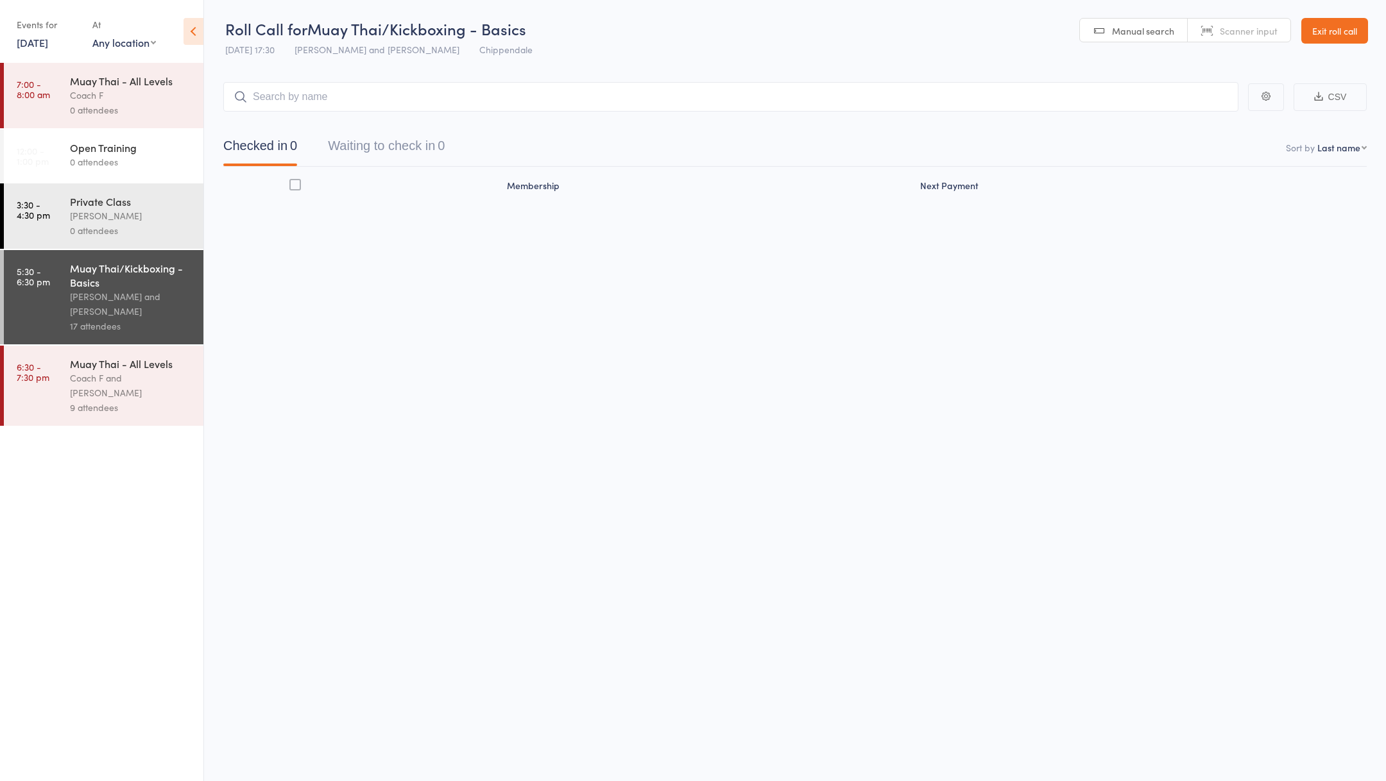
click at [90, 297] on div "[PERSON_NAME] and [PERSON_NAME]" at bounding box center [131, 304] width 123 height 30
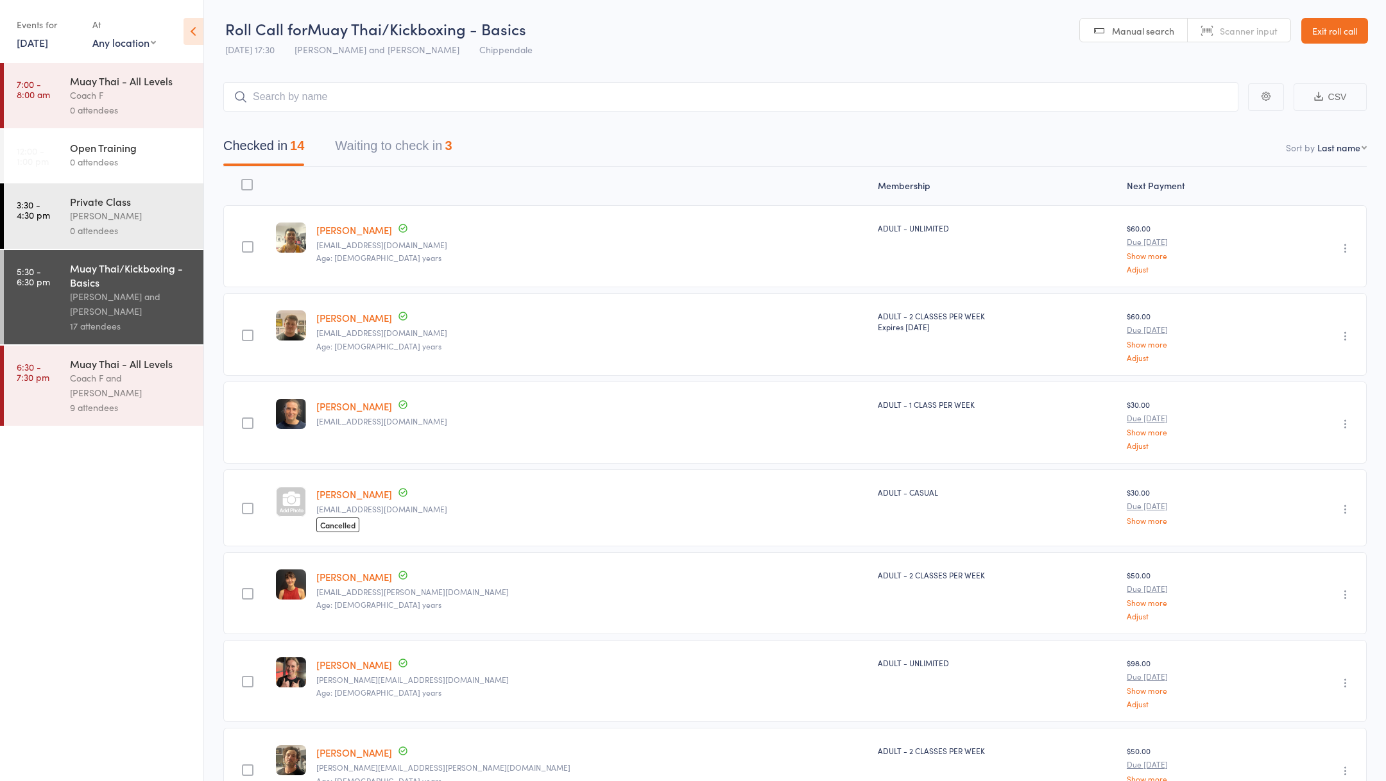
click at [115, 339] on div "Muay Thai/Kickboxing - Basics Sifu Chan Cheuk Fai and Antony Atkin 17 attendees" at bounding box center [136, 297] width 133 height 94
click at [128, 371] on div "Muay Thai - All Levels" at bounding box center [131, 364] width 123 height 14
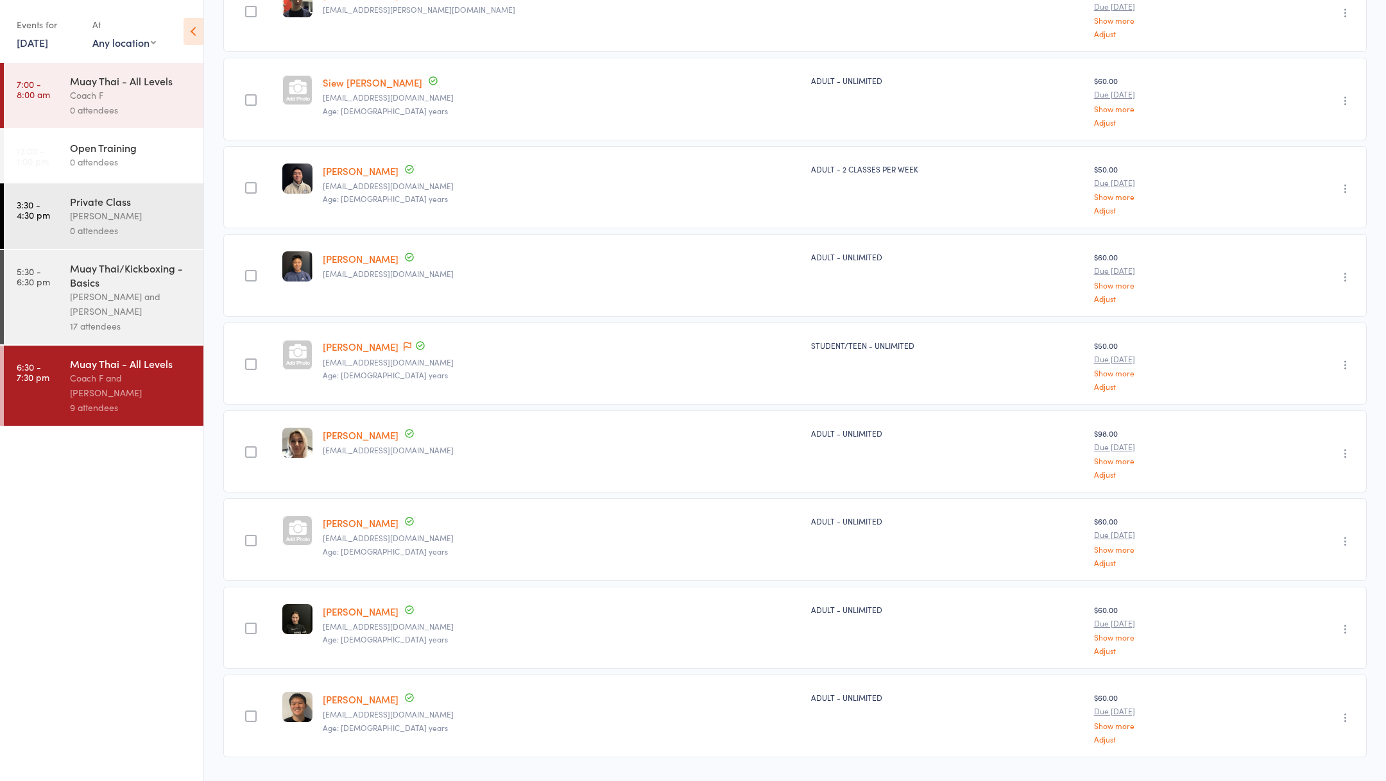
scroll to position [235, 0]
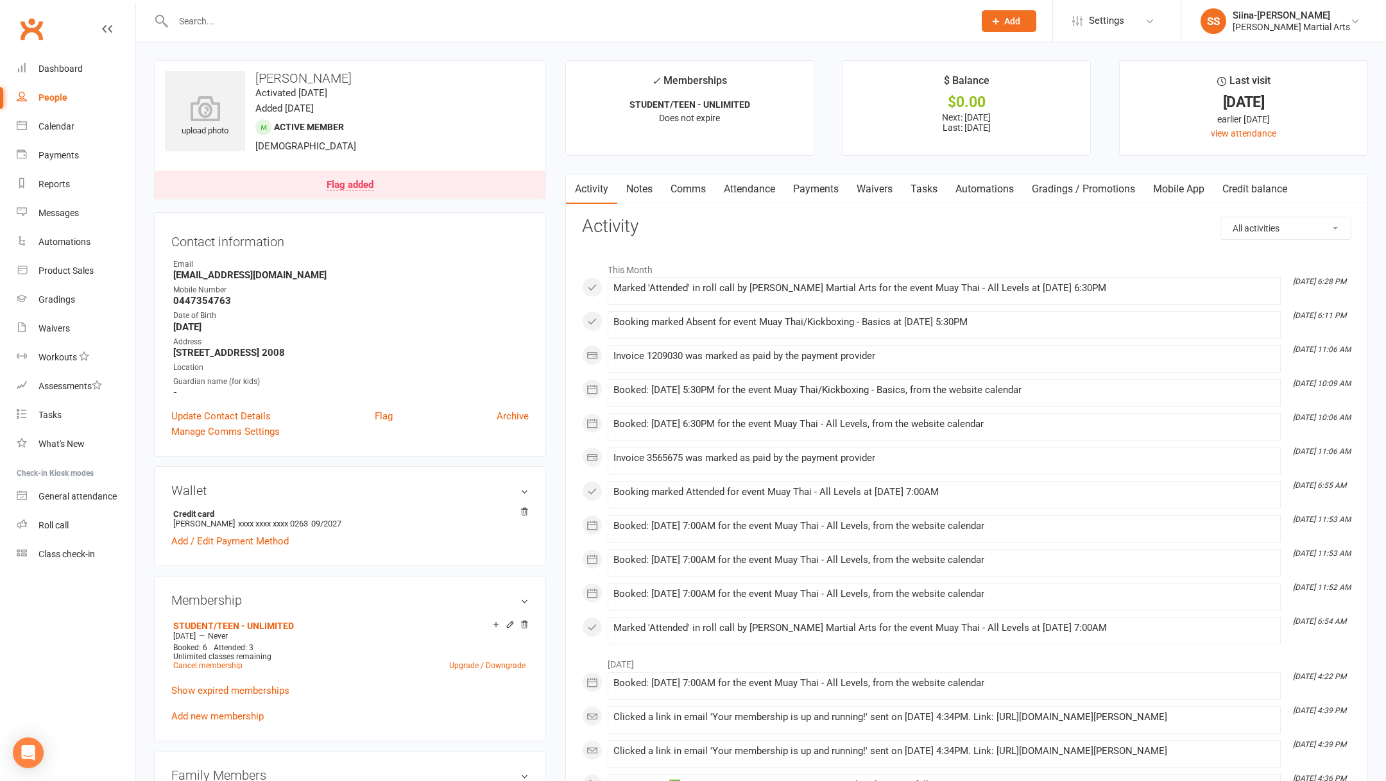
click at [859, 191] on link "Waivers" at bounding box center [874, 189] width 54 height 30
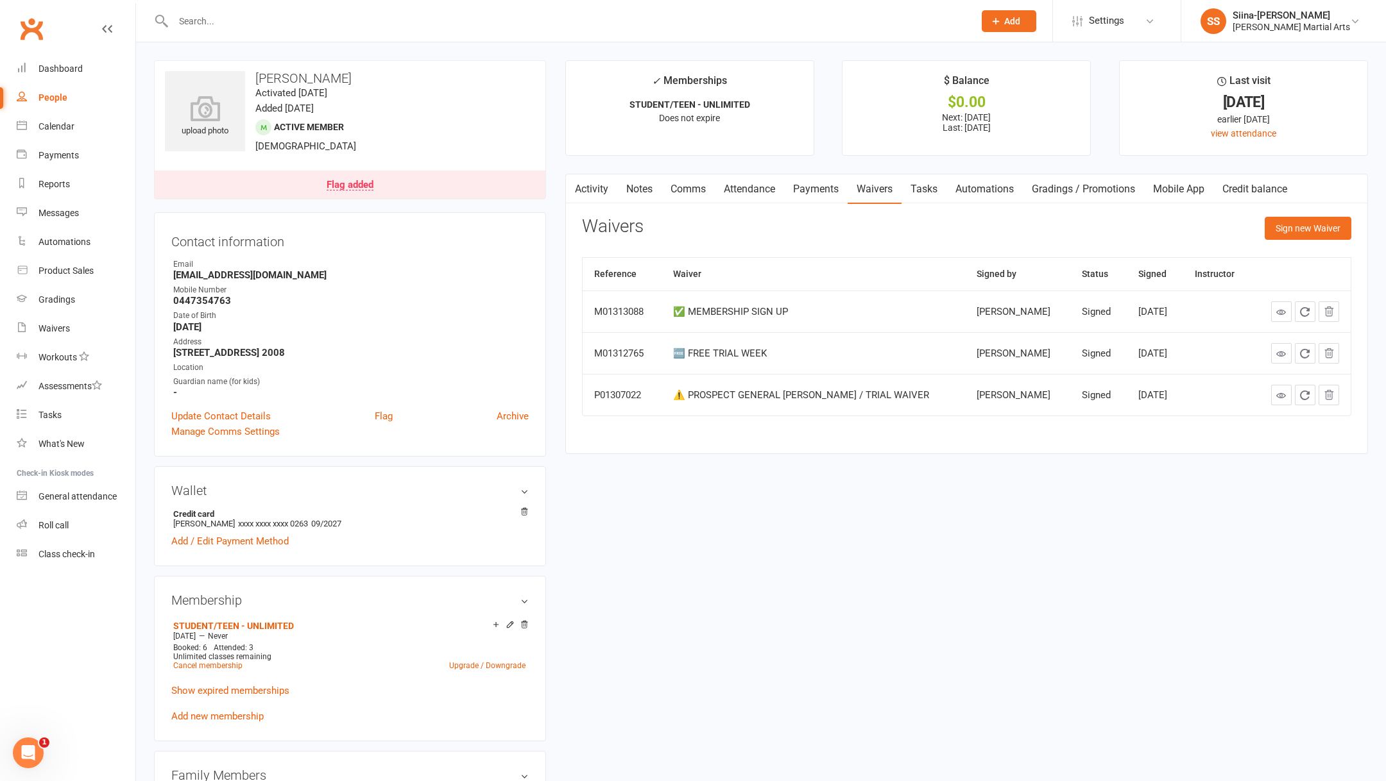
click at [376, 187] on link "Flag added" at bounding box center [350, 185] width 391 height 28
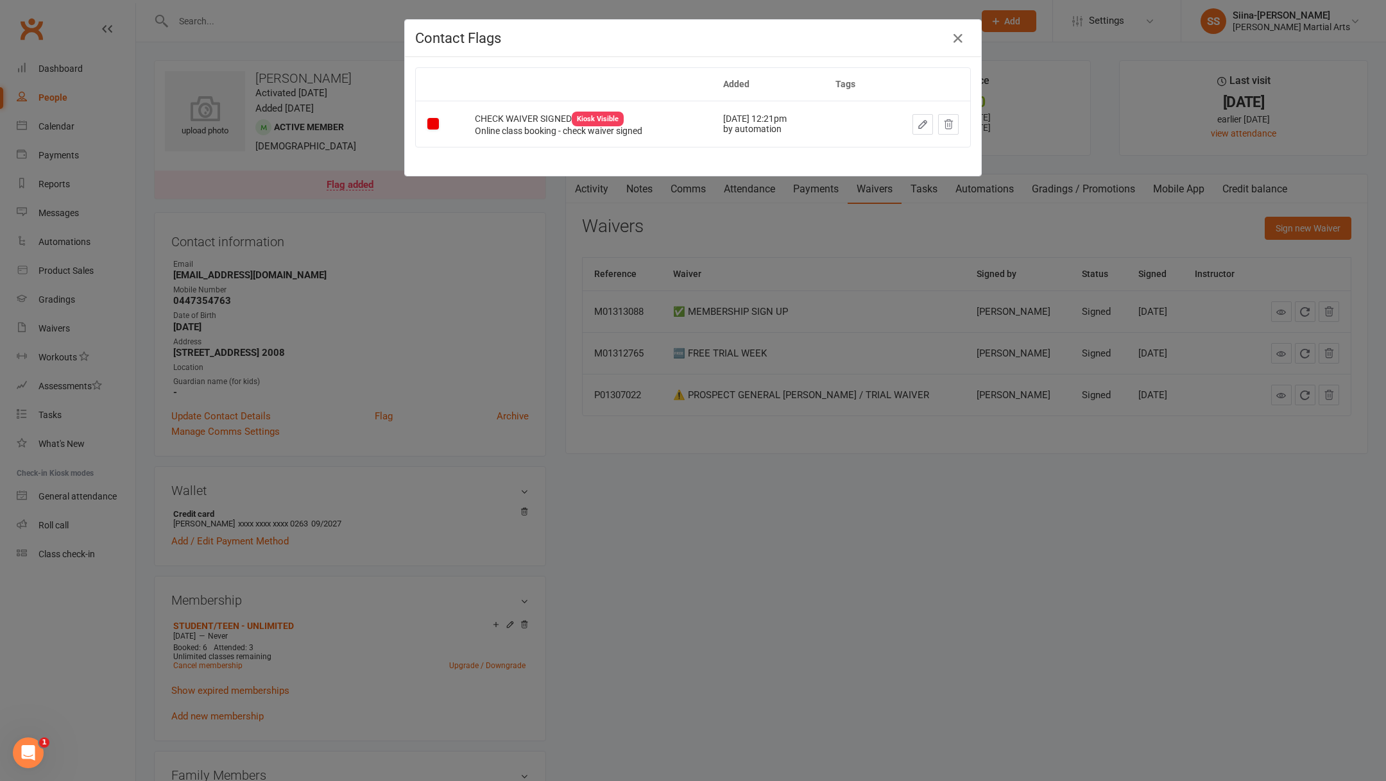
click at [944, 139] on td "Dismiss this flag" at bounding box center [924, 124] width 90 height 46
click at [944, 128] on icon at bounding box center [948, 125] width 12 height 12
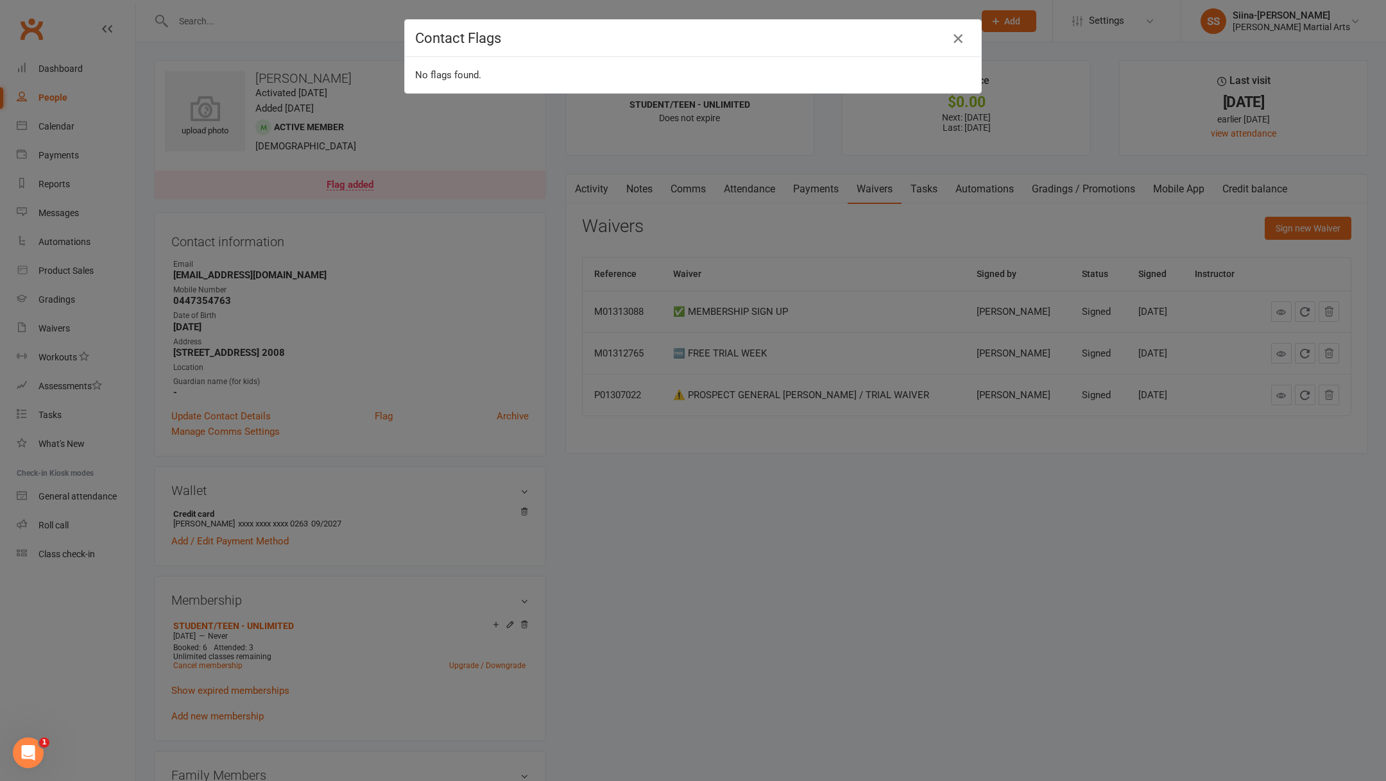
click at [963, 40] on icon "button" at bounding box center [957, 38] width 15 height 15
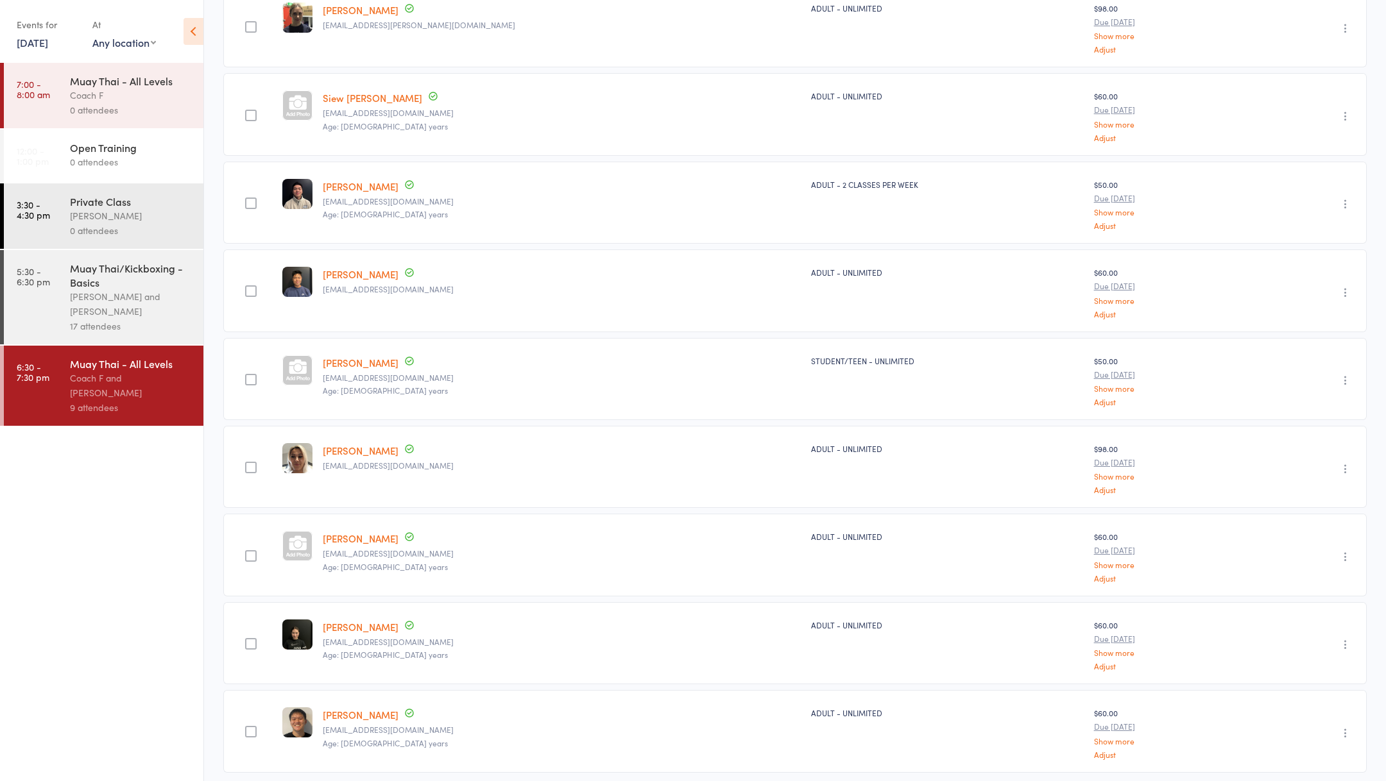
scroll to position [228, 0]
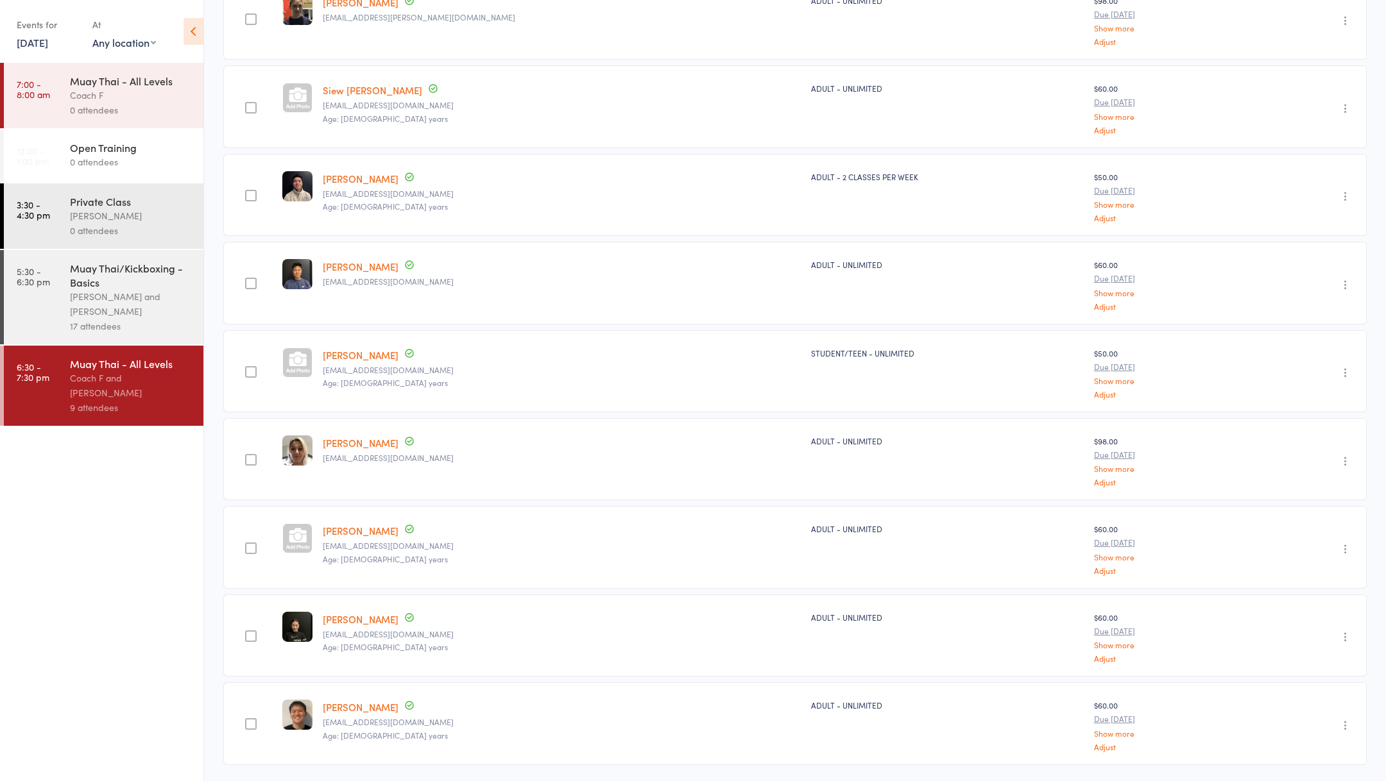
click at [138, 290] on div "[PERSON_NAME] and [PERSON_NAME]" at bounding box center [131, 304] width 123 height 30
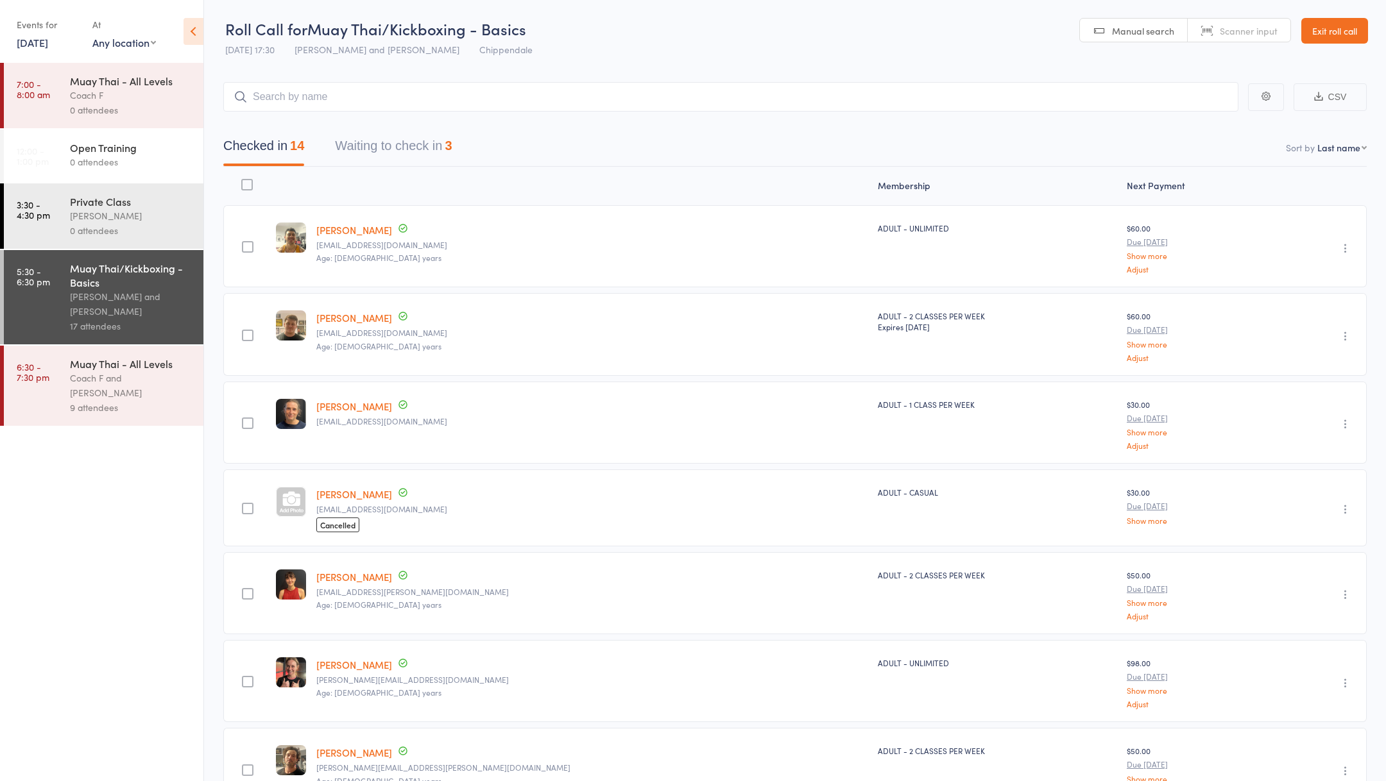
click at [84, 400] on div "Coach F and [PERSON_NAME]" at bounding box center [131, 386] width 123 height 30
